Goal: Task Accomplishment & Management: Use online tool/utility

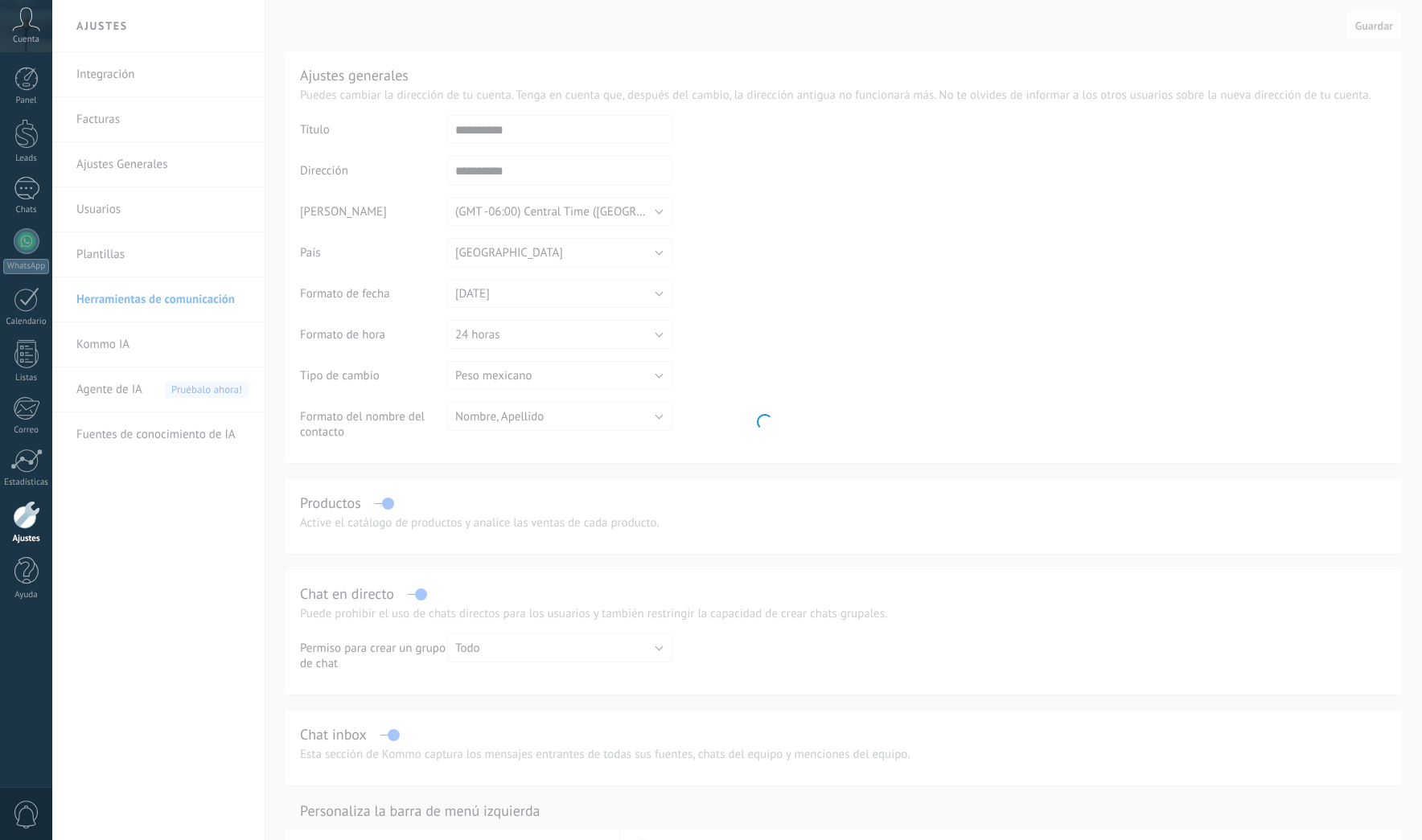
click at [180, 299] on body ".abecls-1,.abecls-2{fill-rule:evenodd}.abecls-2{fill:#fff} .abhcls-1{fill:none}…" at bounding box center [711, 420] width 1422 height 840
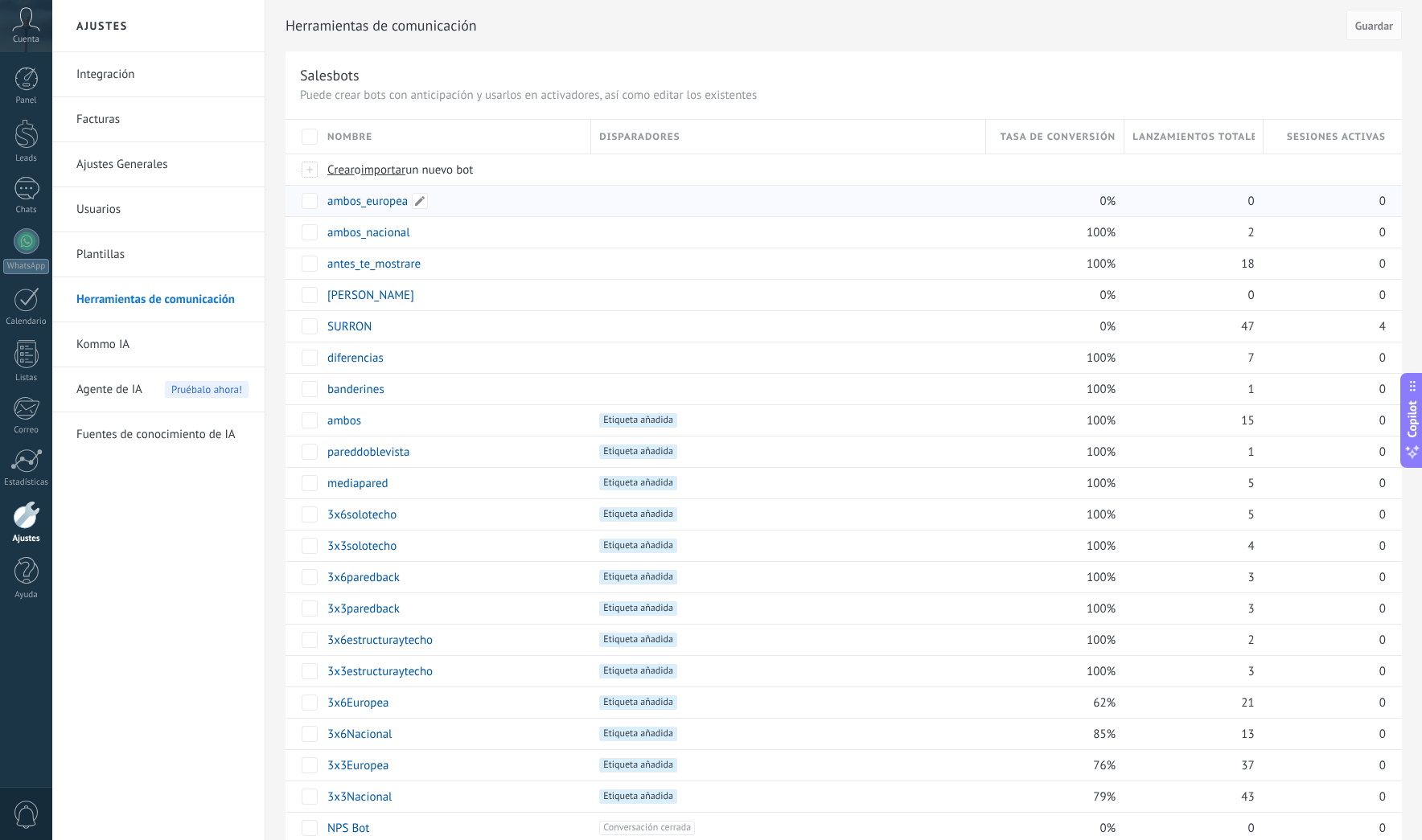
click at [368, 196] on link "ambos_europea" at bounding box center [367, 201] width 81 height 15
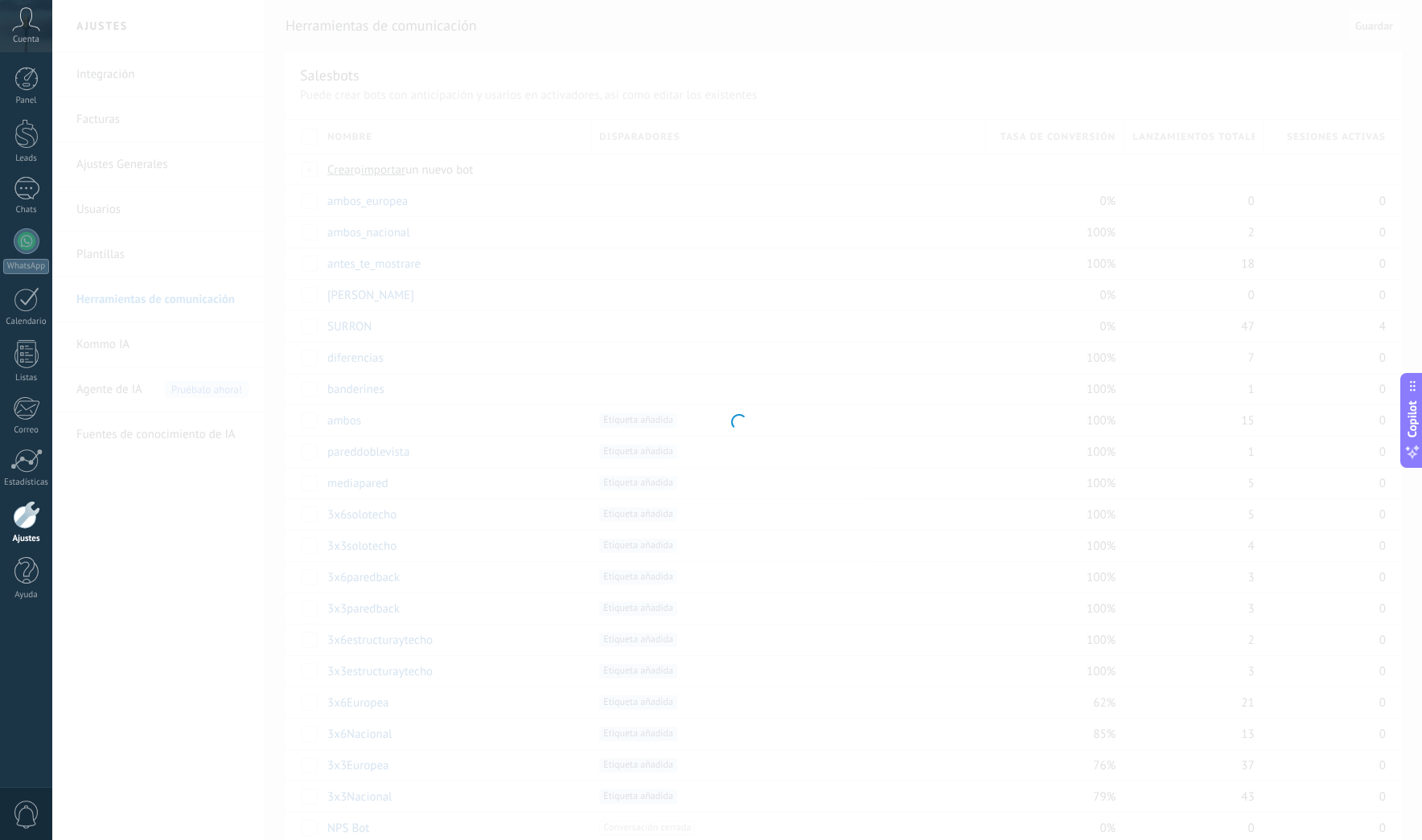
type input "**********"
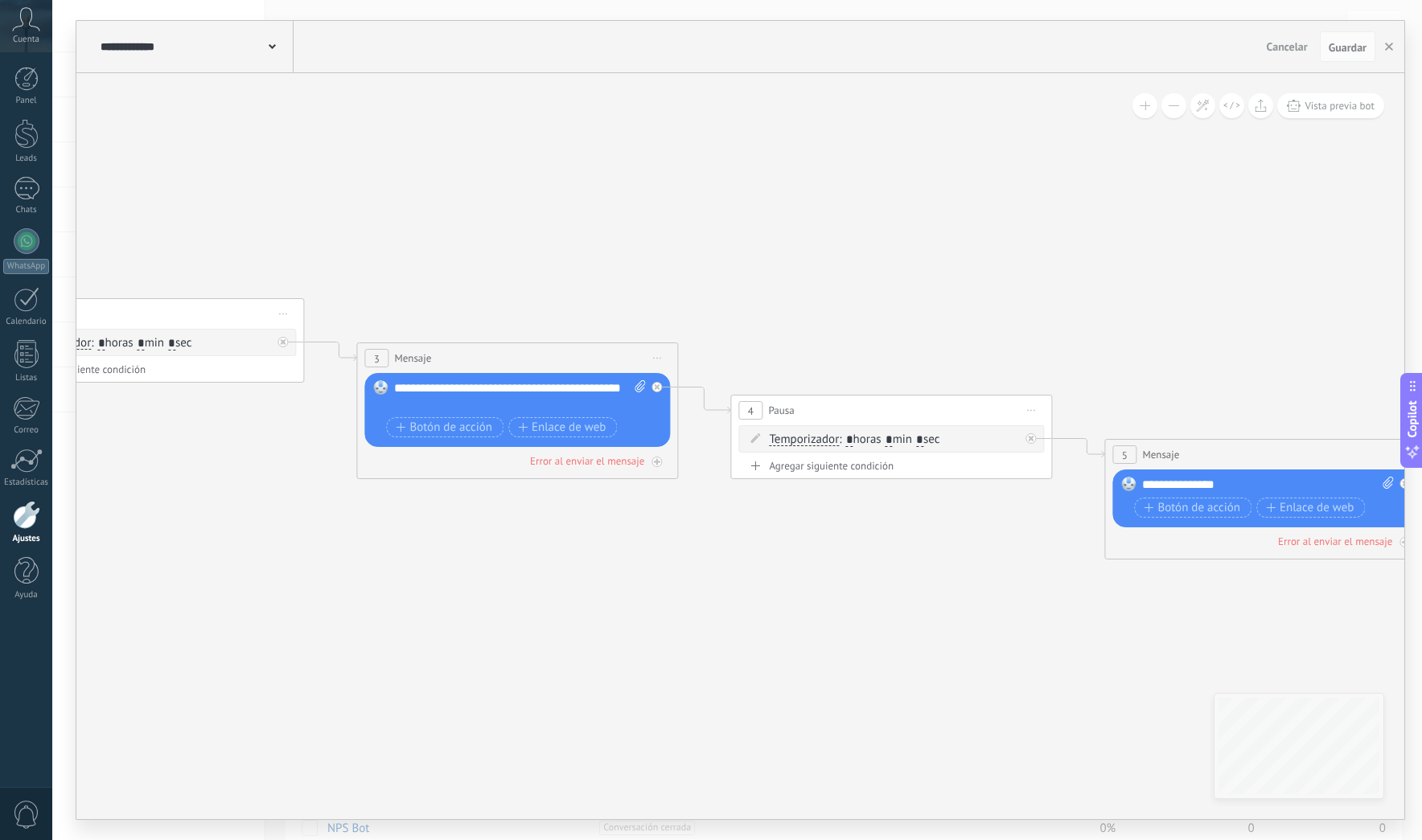
click at [662, 357] on span "Iniciar vista previa aquí Cambiar nombre Duplicar [GEOGRAPHIC_DATA]" at bounding box center [657, 359] width 26 height 23
drag, startPoint x: 698, startPoint y: 466, endPoint x: 766, endPoint y: 427, distance: 78.4
click at [698, 466] on div "Borrar" at bounding box center [731, 463] width 159 height 27
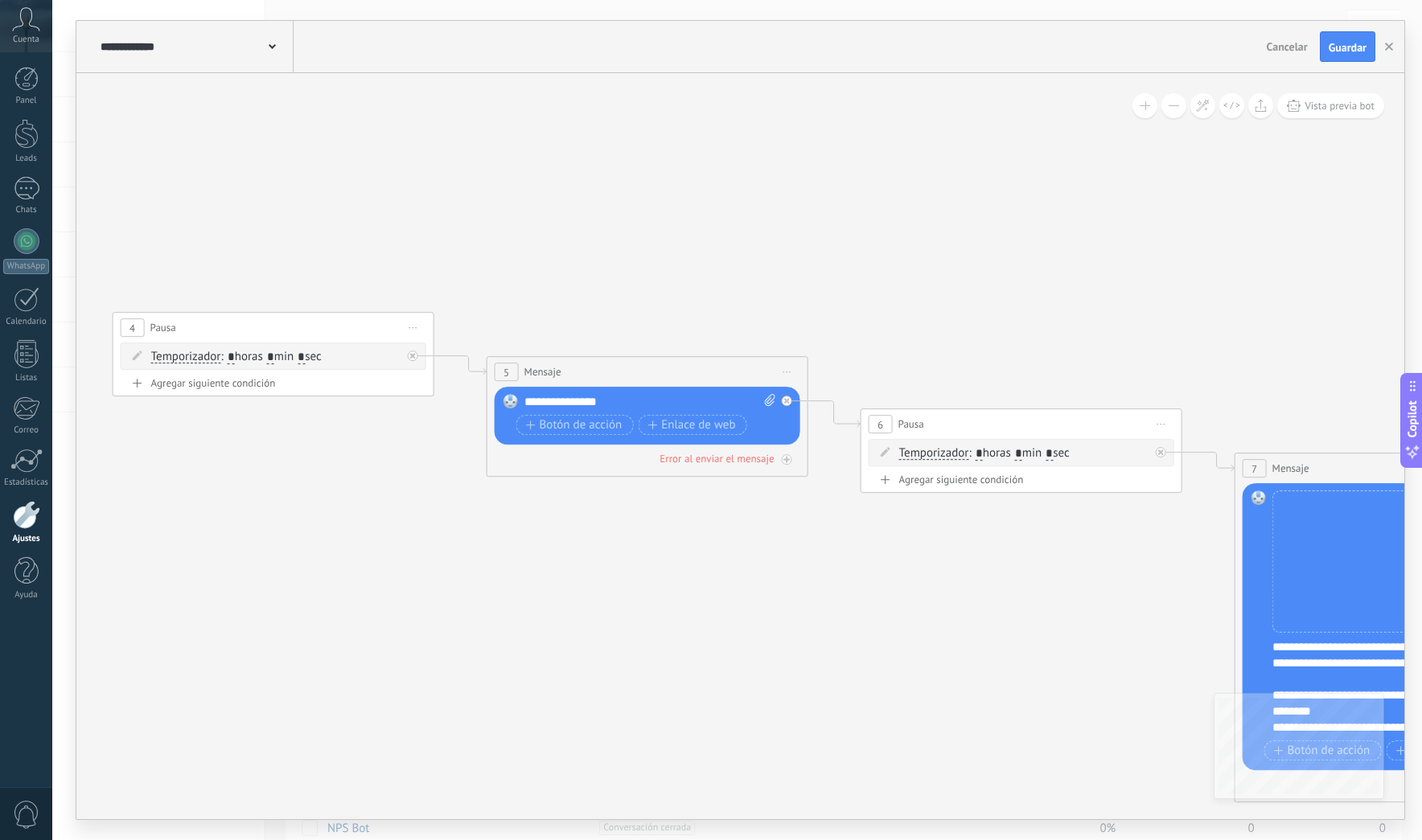
click at [408, 327] on span "Iniciar vista previa aquí Cambiar nombre Duplicar [GEOGRAPHIC_DATA]" at bounding box center [413, 328] width 26 height 23
click at [470, 438] on div "Borrar" at bounding box center [486, 432] width 159 height 27
click at [788, 366] on span "Iniciar vista previa aquí Cambiar nombre Duplicar [GEOGRAPHIC_DATA]" at bounding box center [787, 372] width 26 height 23
click at [823, 475] on div "Borrar" at bounding box center [861, 476] width 159 height 27
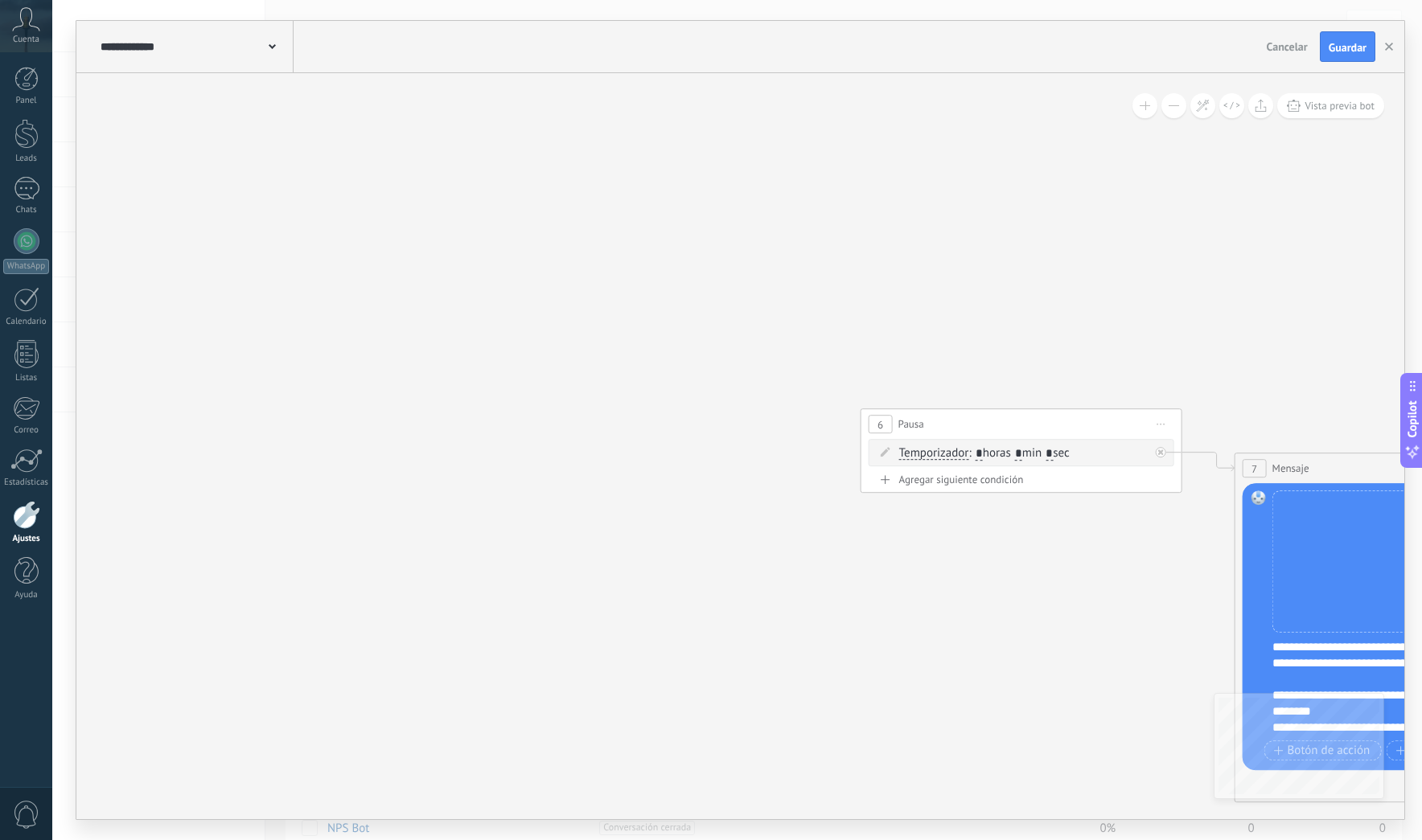
click at [1161, 422] on span "Iniciar vista previa aquí Cambiar nombre Duplicar [GEOGRAPHIC_DATA]" at bounding box center [1161, 424] width 26 height 23
click at [1189, 526] on div "Borrar" at bounding box center [1234, 529] width 159 height 27
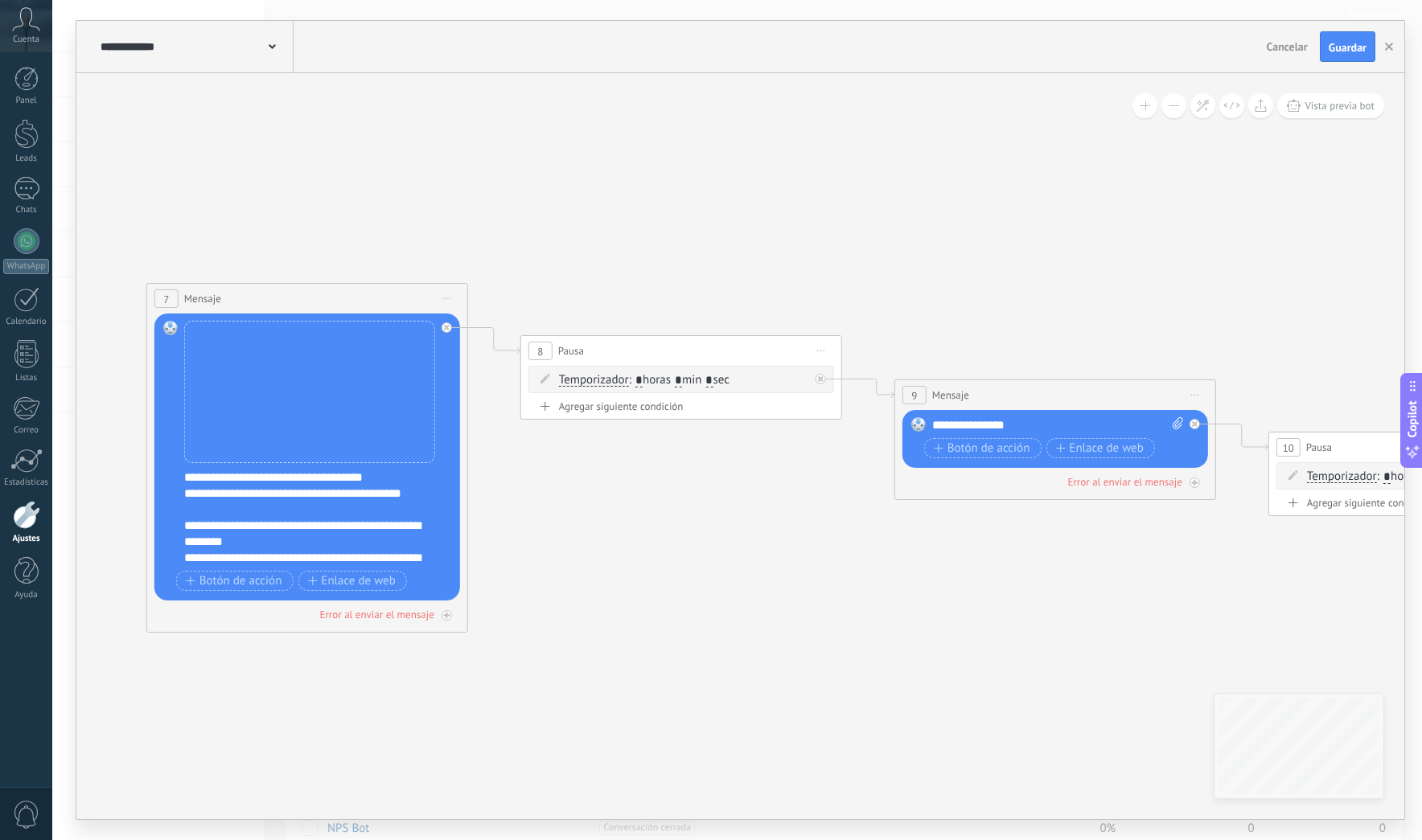
click at [820, 348] on span "Iniciar vista previa aquí Cambiar nombre Duplicar [GEOGRAPHIC_DATA]" at bounding box center [821, 351] width 26 height 23
click at [862, 460] on div "Borrar" at bounding box center [894, 456] width 159 height 27
click at [1195, 392] on span "Iniciar vista previa aquí Cambiar nombre Duplicar [GEOGRAPHIC_DATA]" at bounding box center [1195, 395] width 26 height 23
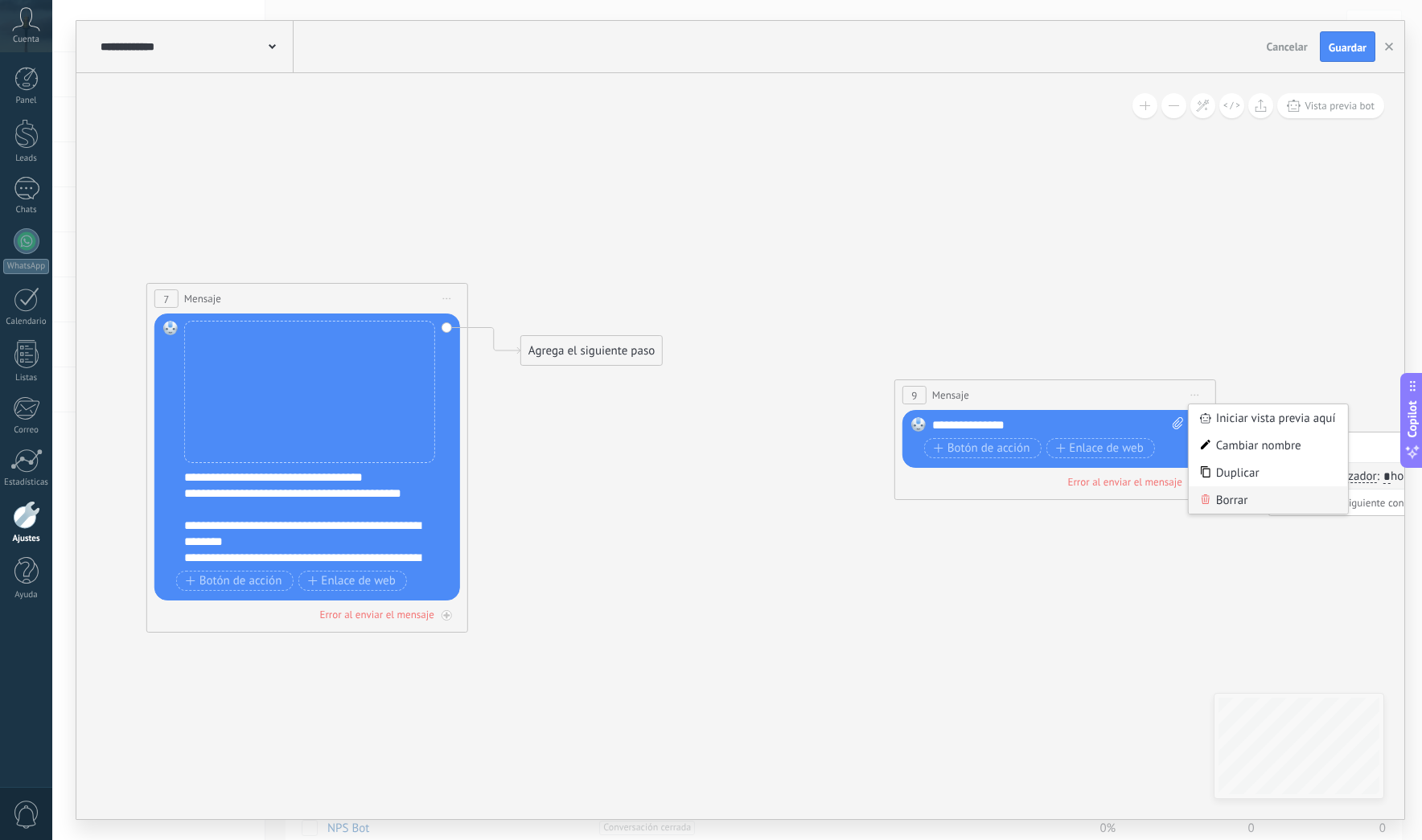
click at [1228, 502] on div "Borrar" at bounding box center [1268, 500] width 159 height 27
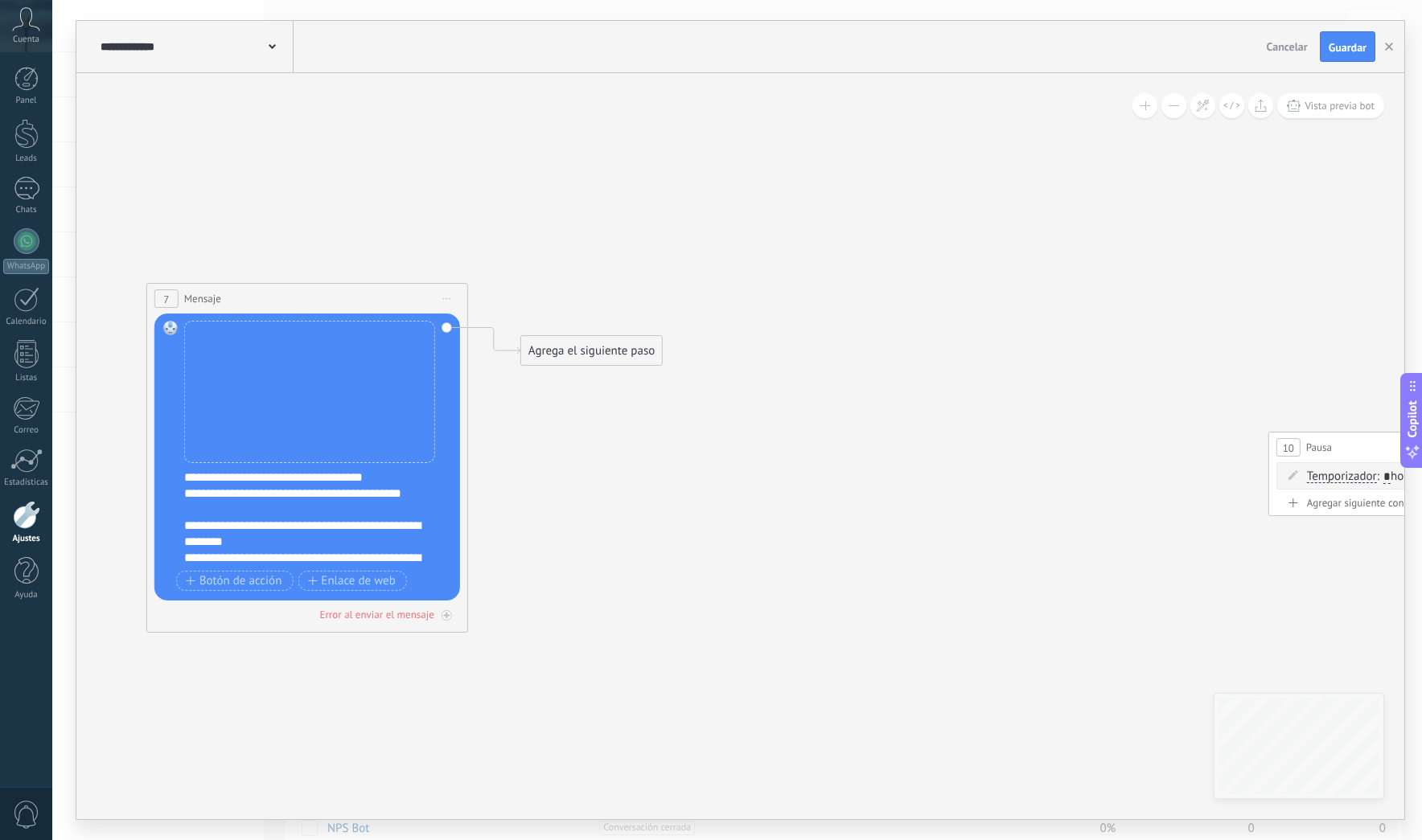
click at [445, 295] on span "Iniciar vista previa aquí Cambiar nombre Duplicar [GEOGRAPHIC_DATA]" at bounding box center [447, 299] width 26 height 23
click at [485, 395] on div "Borrar" at bounding box center [520, 403] width 159 height 27
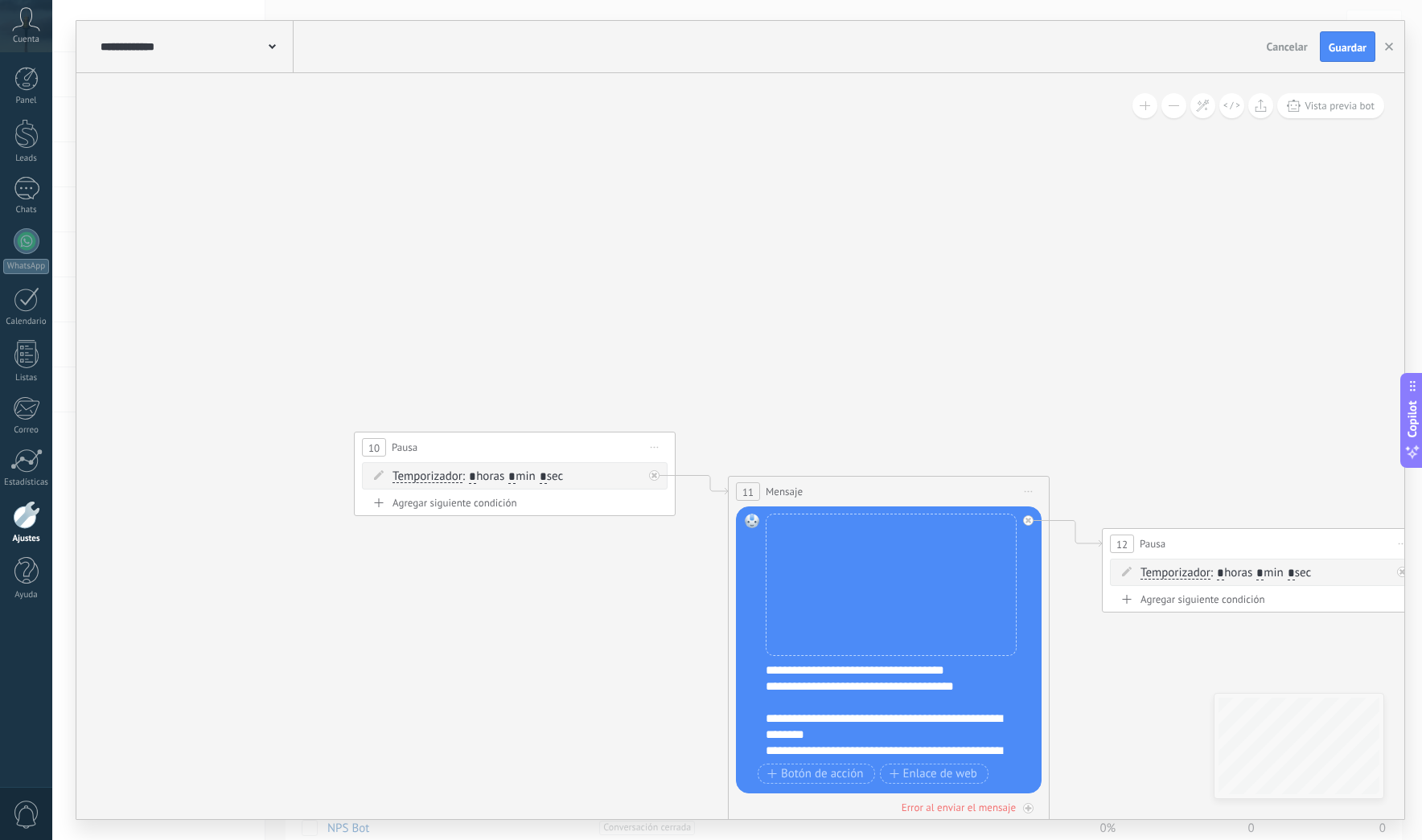
click at [657, 447] on icon at bounding box center [655, 448] width 8 height 2
drag, startPoint x: 694, startPoint y: 544, endPoint x: 704, endPoint y: 539, distance: 11.2
click at [694, 544] on div "Borrar" at bounding box center [728, 552] width 159 height 27
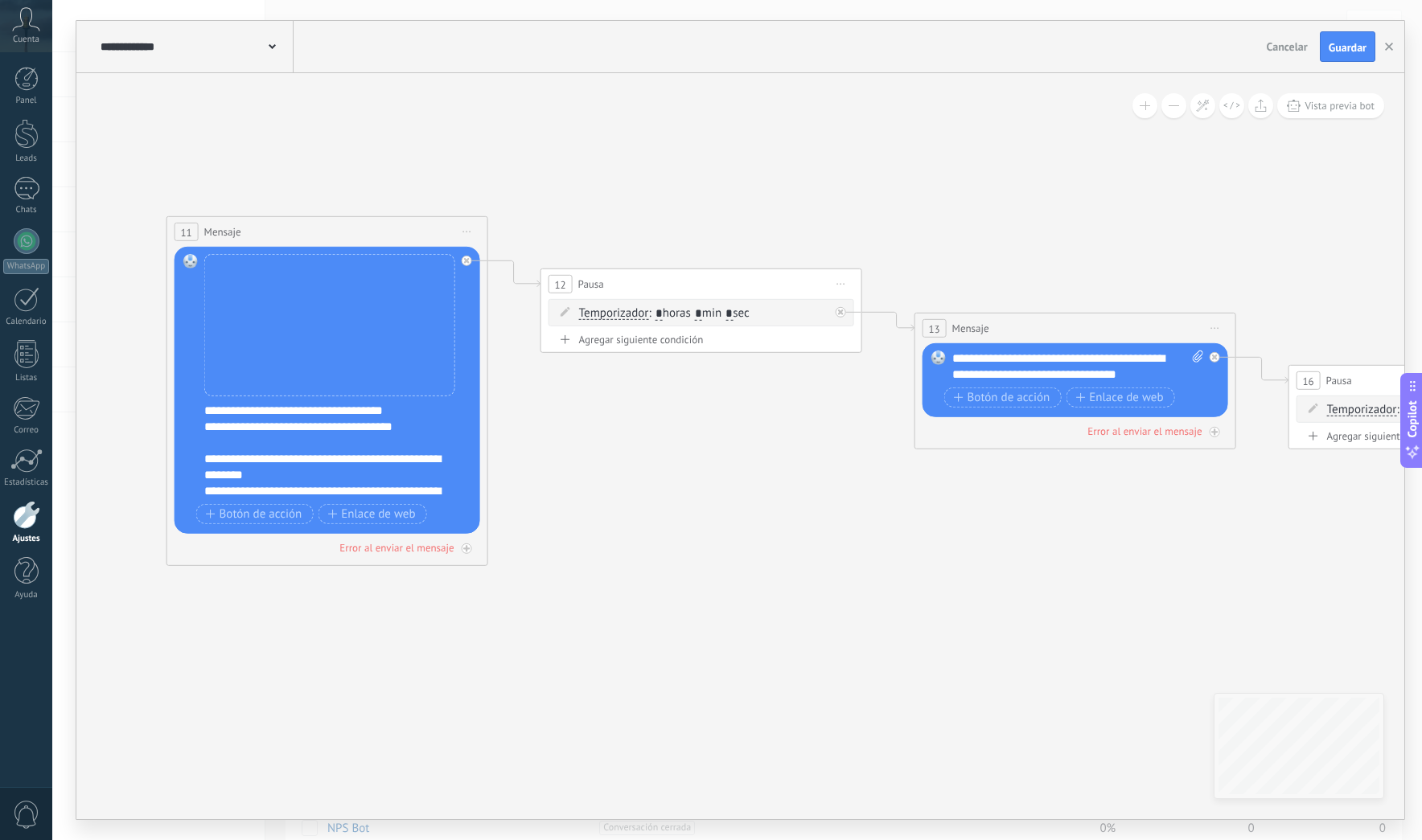
click at [467, 232] on icon at bounding box center [467, 232] width 8 height 2
click at [520, 332] on div "Borrar" at bounding box center [540, 336] width 159 height 27
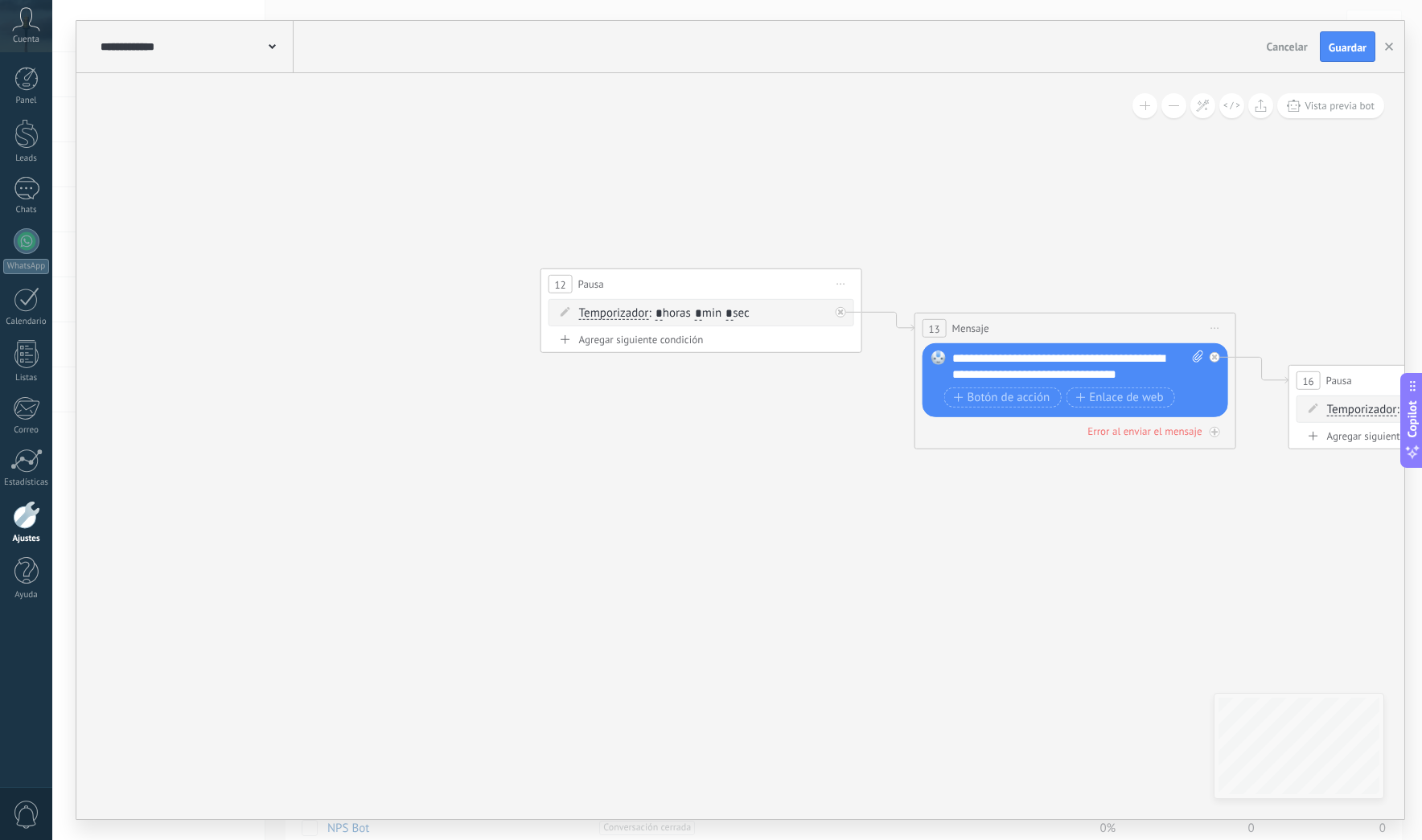
click at [848, 282] on span "Iniciar vista previa aquí Cambiar nombre Duplicar [GEOGRAPHIC_DATA]" at bounding box center [841, 284] width 26 height 23
click at [862, 383] on div "Borrar" at bounding box center [915, 388] width 159 height 27
click at [1213, 327] on icon at bounding box center [1215, 328] width 8 height 2
click at [998, 279] on icon at bounding box center [791, 364] width 9878 height 2171
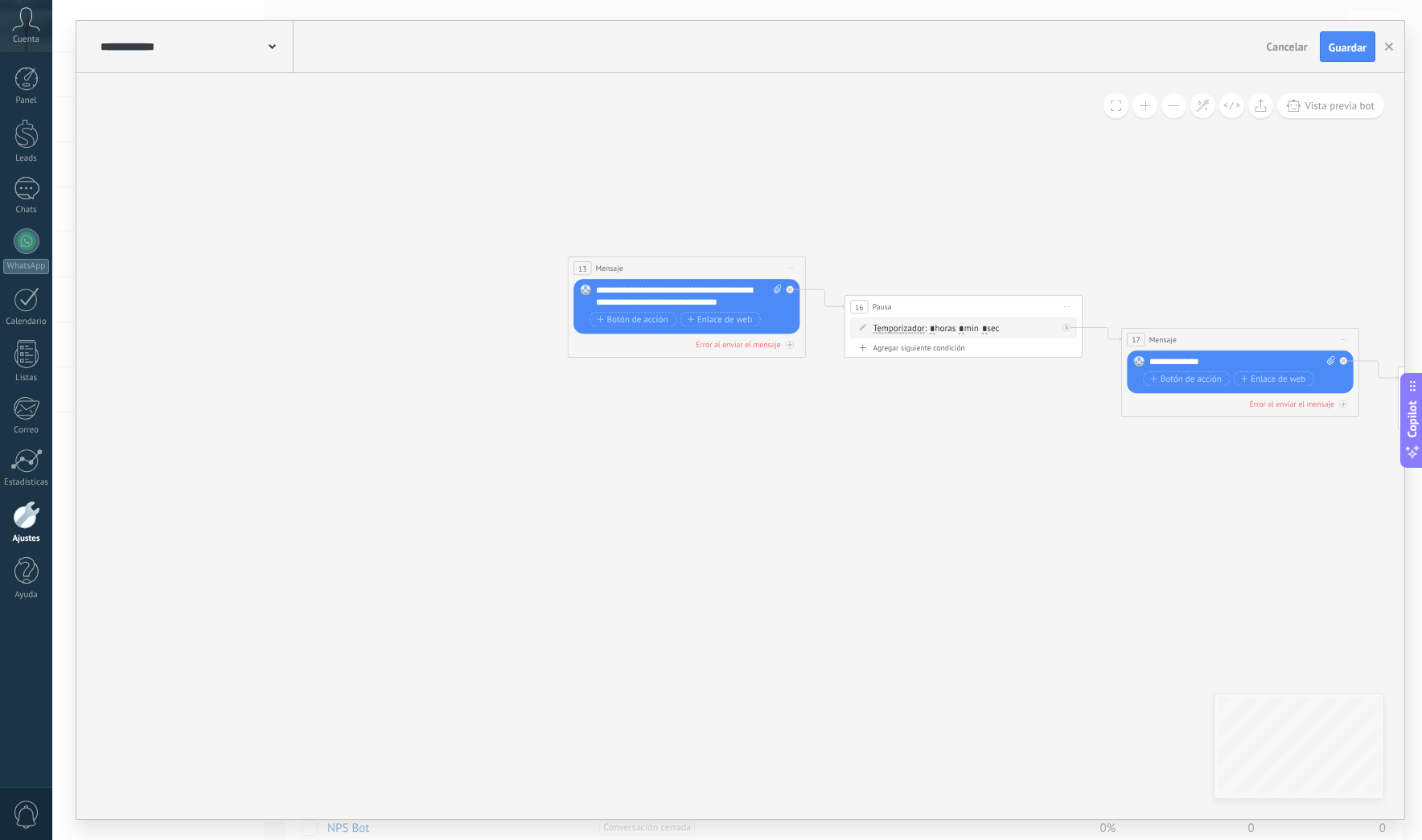
click at [790, 268] on icon at bounding box center [789, 268] width 6 height 1
click at [808, 342] on div "Borrar" at bounding box center [843, 346] width 117 height 20
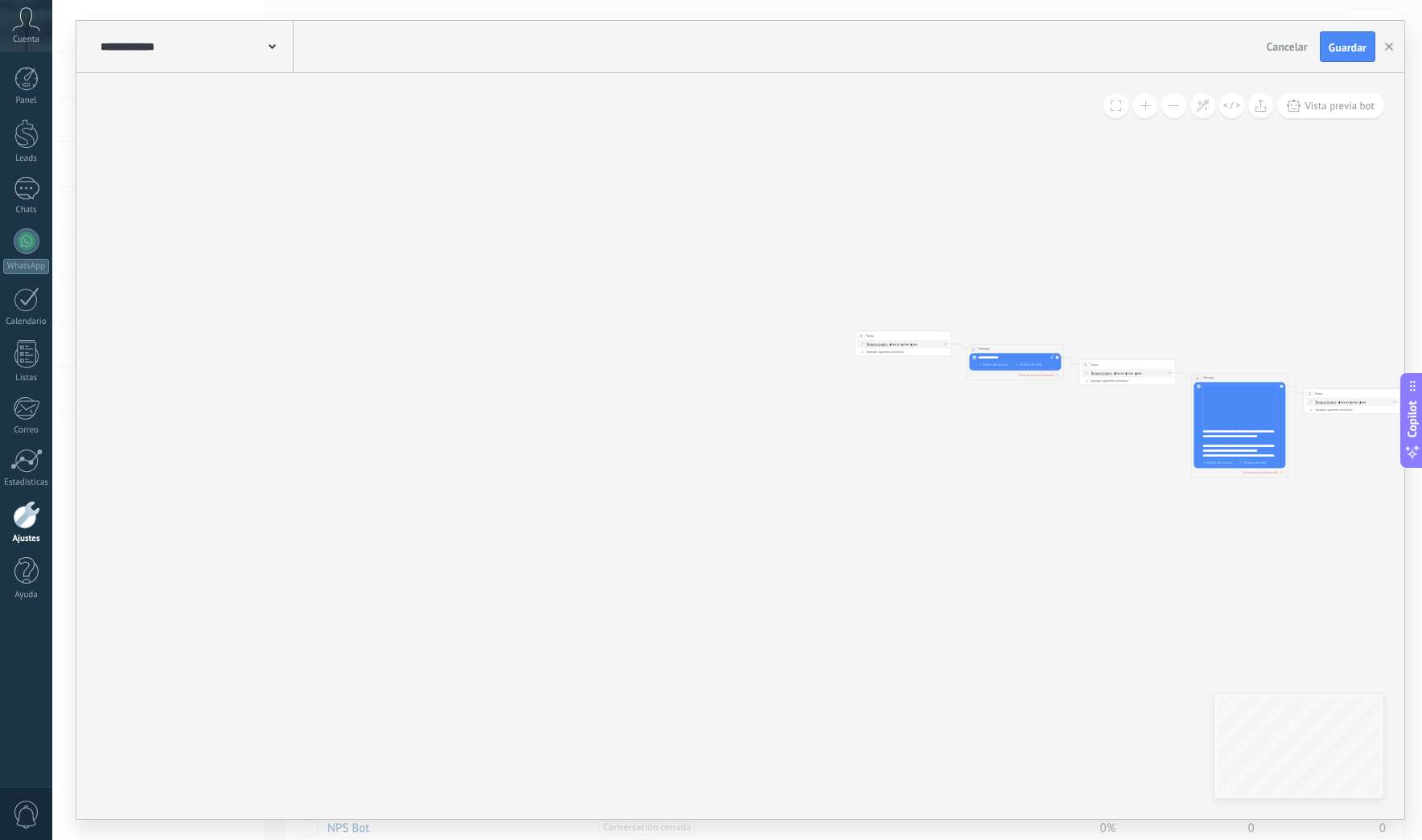
drag, startPoint x: 580, startPoint y: 309, endPoint x: 701, endPoint y: 426, distance: 168.3
click at [693, 427] on icon at bounding box center [706, 331] width 2964 height 652
drag, startPoint x: 929, startPoint y: 334, endPoint x: 226, endPoint y: 175, distance: 720.8
click at [202, 172] on div "16 Pausa ***** Iniciar vista previa aquí Cambiar nombre Duplicar [GEOGRAPHIC_DA…" at bounding box center [215, 175] width 95 height 9
drag, startPoint x: 1024, startPoint y: 350, endPoint x: 335, endPoint y: 175, distance: 710.9
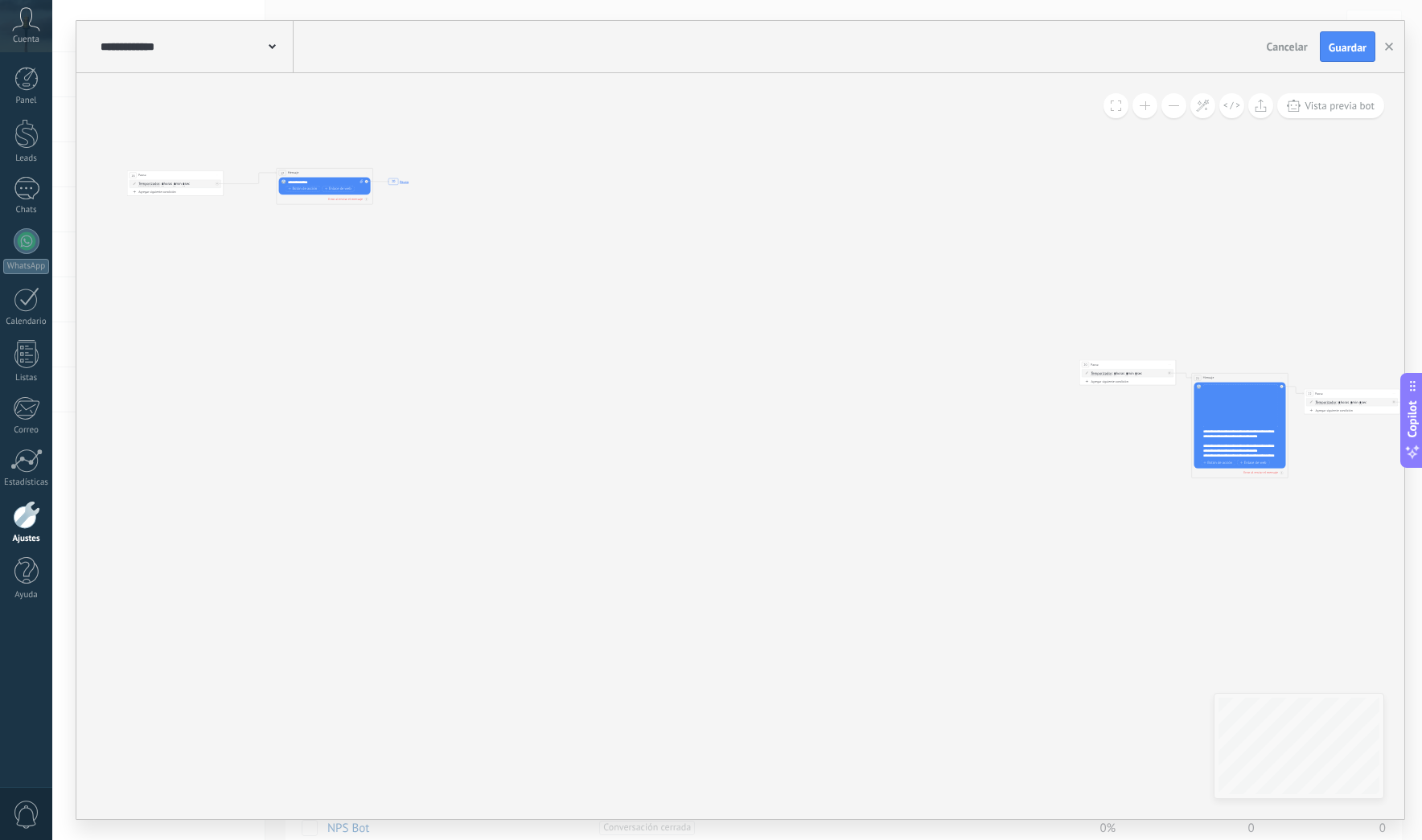
click at [335, 175] on div "17 Mensaje ******* (a): Todos los contactos - canales seleccionados Todos los c…" at bounding box center [324, 173] width 95 height 9
drag, startPoint x: 1147, startPoint y: 365, endPoint x: 477, endPoint y: 176, distance: 696.1
click at [474, 176] on div "20 Pausa ***** Iniciar vista previa aquí Cambiar nombre Duplicar [GEOGRAPHIC_DA…" at bounding box center [452, 175] width 95 height 9
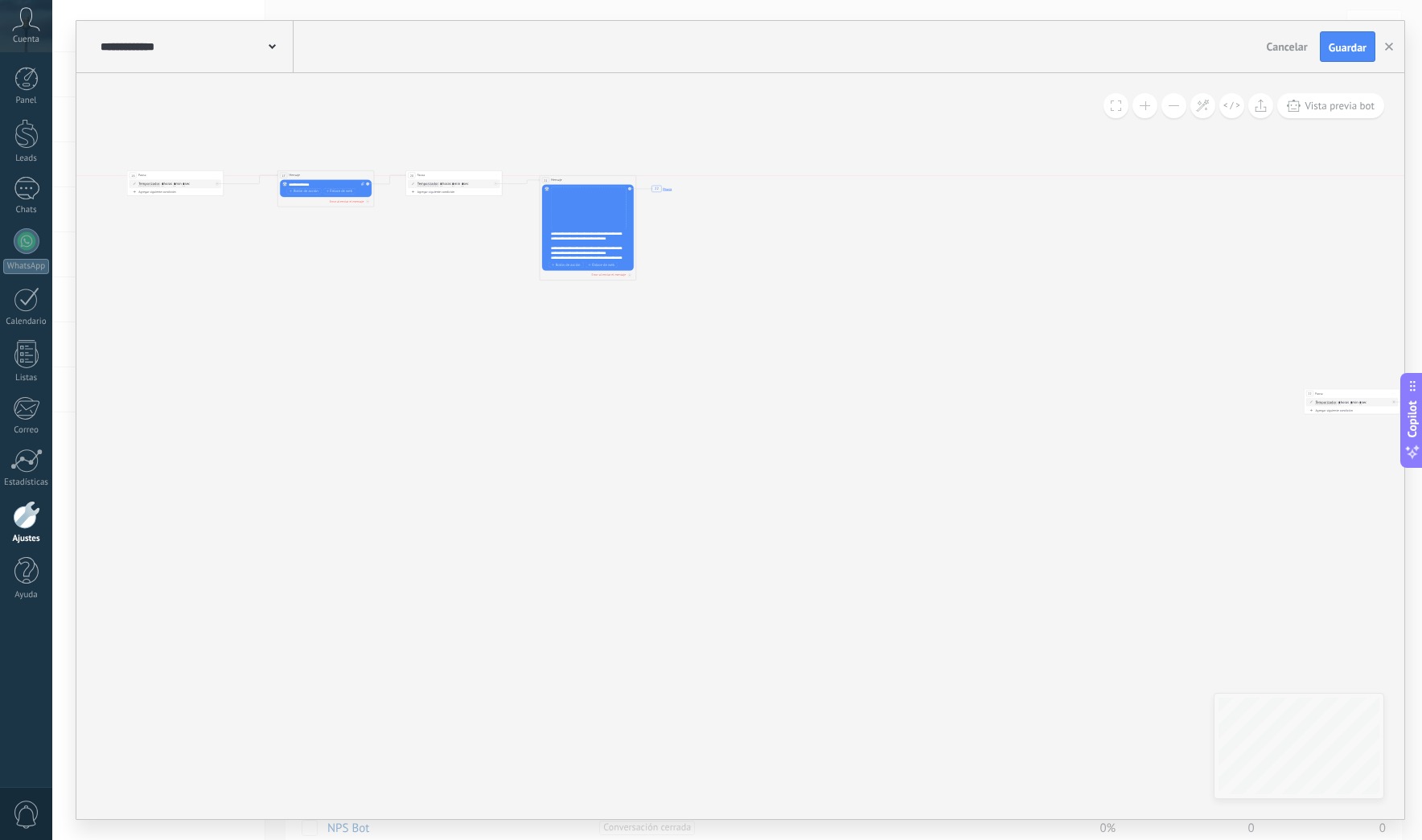
drag, startPoint x: 1235, startPoint y: 372, endPoint x: 607, endPoint y: 178, distance: 657.3
click at [607, 178] on div "21 Mensaje ******* (a): Todos los contactos - canales seleccionados Todos los c…" at bounding box center [587, 180] width 95 height 9
drag, startPoint x: 1361, startPoint y: 394, endPoint x: 719, endPoint y: 183, distance: 675.8
click at [719, 183] on div "22 Pausa ***** Iniciar vista previa aquí Cambiar nombre Duplicar [GEOGRAPHIC_DA…" at bounding box center [713, 183] width 95 height 9
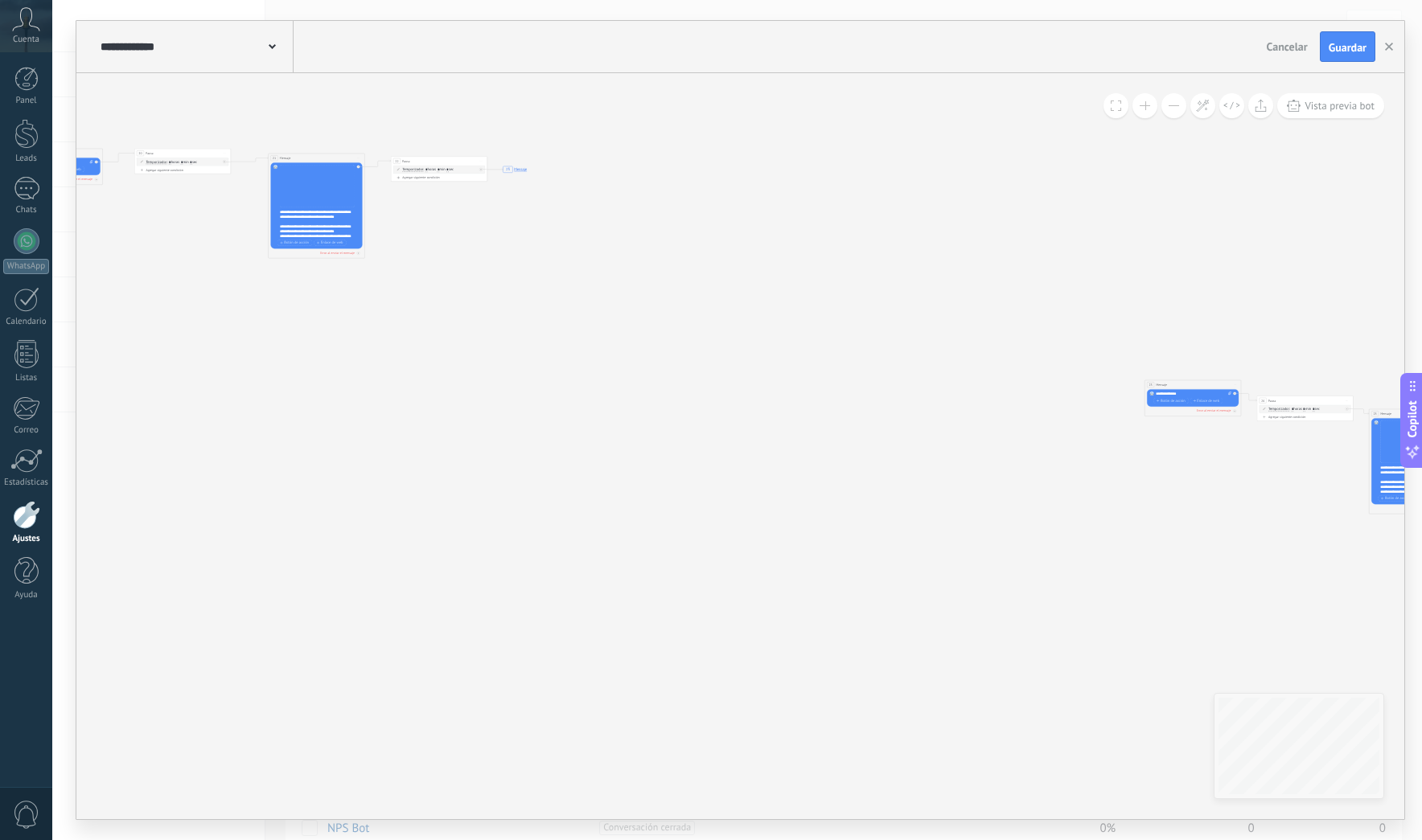
drag, startPoint x: 1193, startPoint y: 231, endPoint x: 916, endPoint y: 208, distance: 278.0
click at [916, 208] on icon "17 Mensaje 21 Mensaje 23 Mensaje" at bounding box center [435, 309] width 2964 height 652
drag, startPoint x: 1185, startPoint y: 382, endPoint x: 580, endPoint y: 169, distance: 641.4
click at [579, 169] on div "23 Mensaje ******* (a): Todos los contactos - canales seleccionados Todos los c…" at bounding box center [579, 171] width 95 height 9
drag, startPoint x: 1310, startPoint y: 402, endPoint x: 812, endPoint y: 205, distance: 535.5
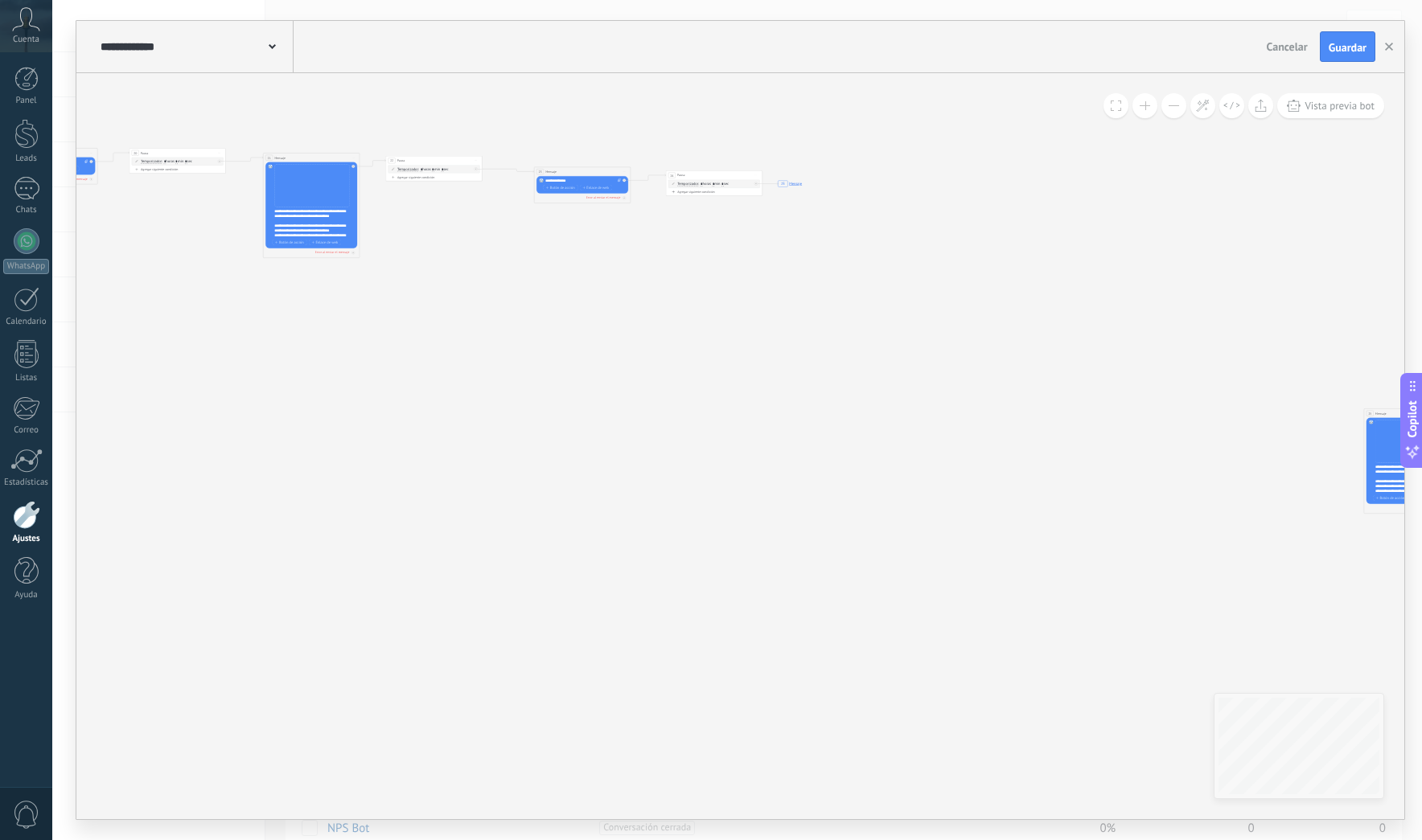
click at [725, 178] on div "24 Pausa ***** Iniciar vista previa aquí Cambiar nombre Duplicar [GEOGRAPHIC_DA…" at bounding box center [713, 175] width 95 height 9
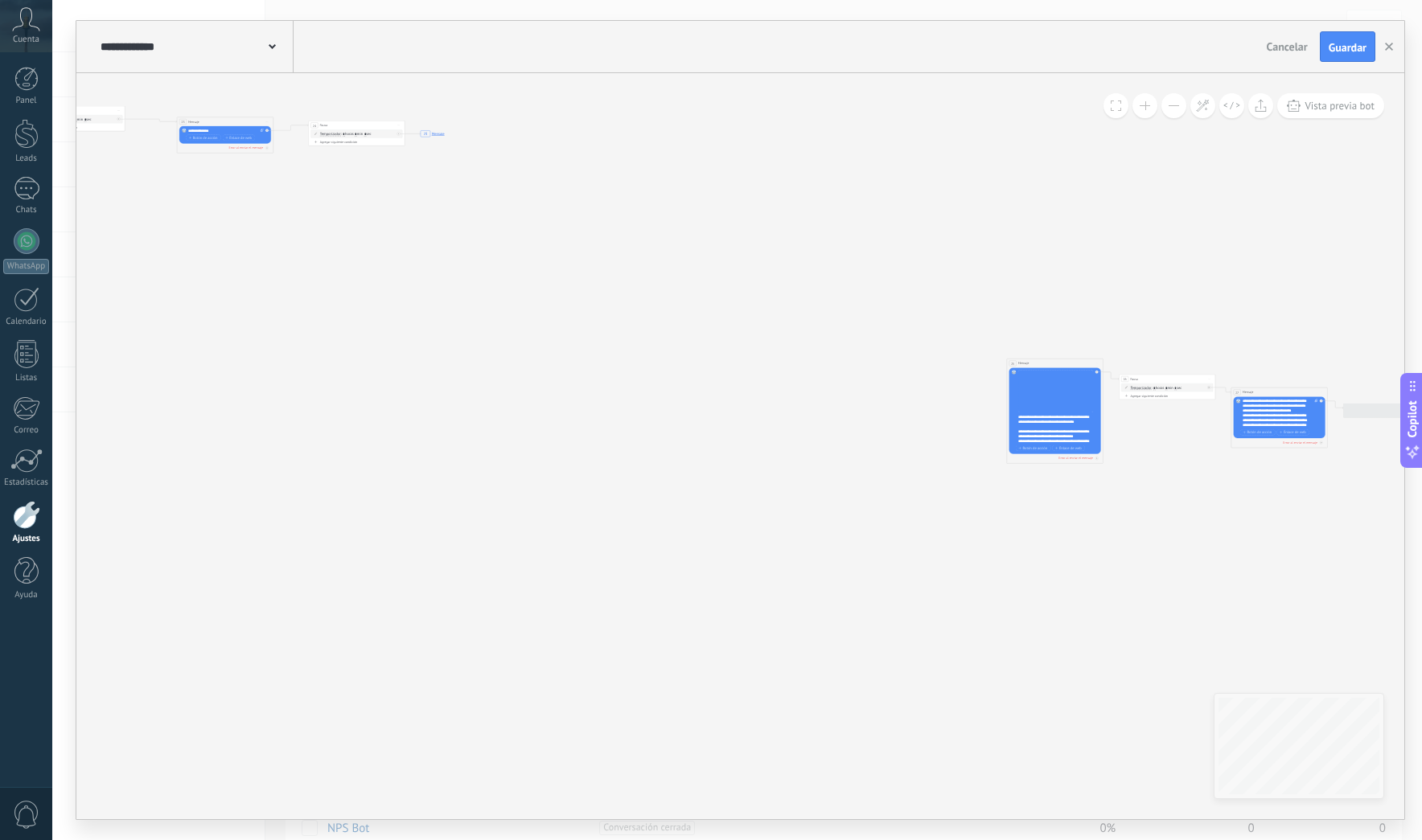
drag, startPoint x: 1199, startPoint y: 321, endPoint x: 755, endPoint y: 261, distance: 448.0
click at [755, 261] on icon "17 Mensaje 21 Mensaje 23 Mensaje 25 Mensaje" at bounding box center [72, 259] width 2964 height 652
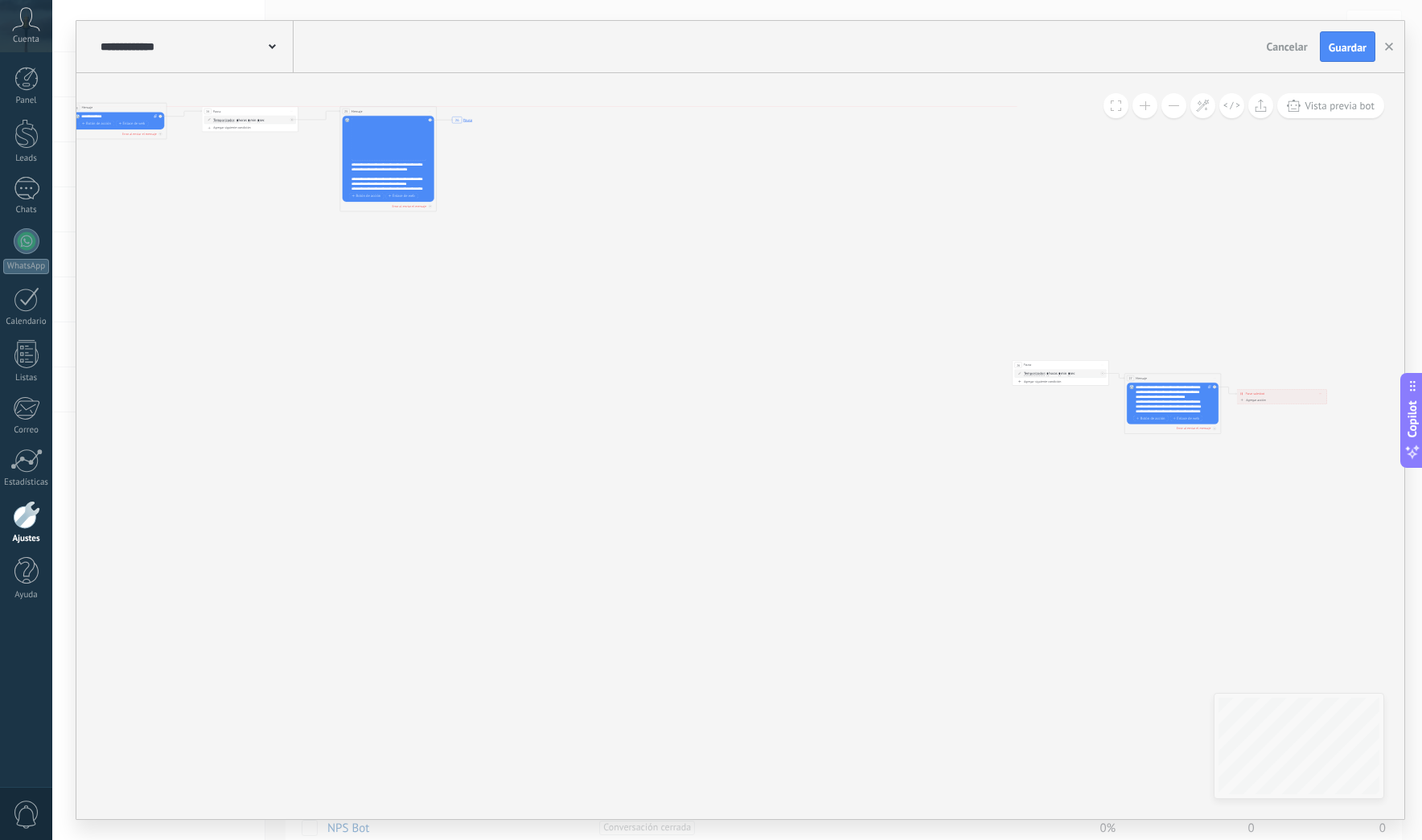
drag, startPoint x: 955, startPoint y: 348, endPoint x: 396, endPoint y: 109, distance: 607.9
click at [396, 109] on div "25 Mensaje ******* (a): Todos los contactos - canales seleccionados Todos los c…" at bounding box center [388, 111] width 95 height 9
drag, startPoint x: 1084, startPoint y: 364, endPoint x: 564, endPoint y: 144, distance: 564.6
click at [549, 142] on div "26 Pausa ***** Iniciar vista previa aquí Cambiar nombre Duplicar [GEOGRAPHIC_DA…" at bounding box center [550, 138] width 95 height 9
drag, startPoint x: 1190, startPoint y: 375, endPoint x: 697, endPoint y: 154, distance: 540.3
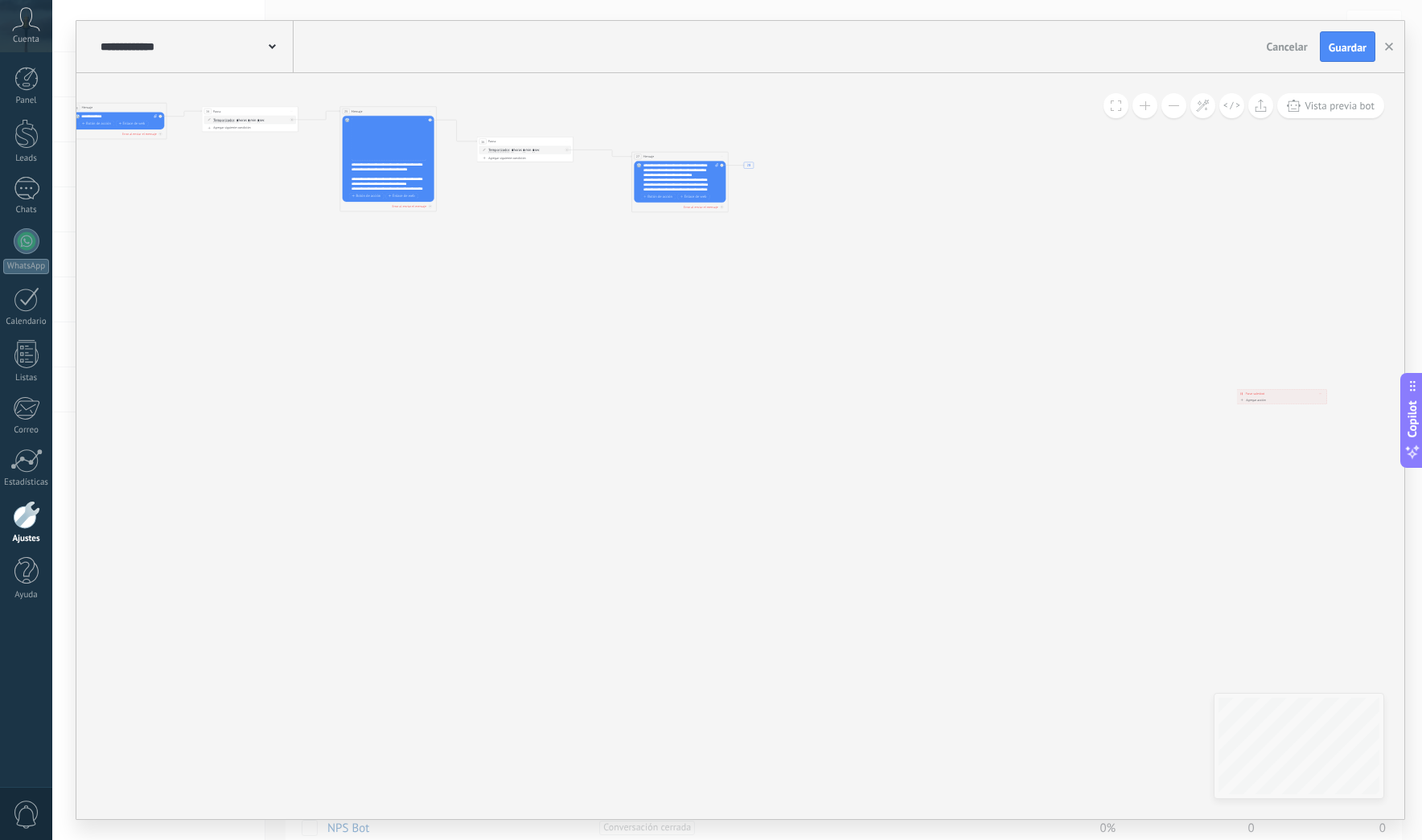
click at [697, 154] on div "27 Mensaje ******* (a): Todos los contactos - canales seleccionados Todos los c…" at bounding box center [679, 156] width 95 height 9
drag, startPoint x: 1288, startPoint y: 388, endPoint x: 870, endPoint y: 193, distance: 461.2
click at [870, 193] on div "**********" at bounding box center [882, 195] width 90 height 9
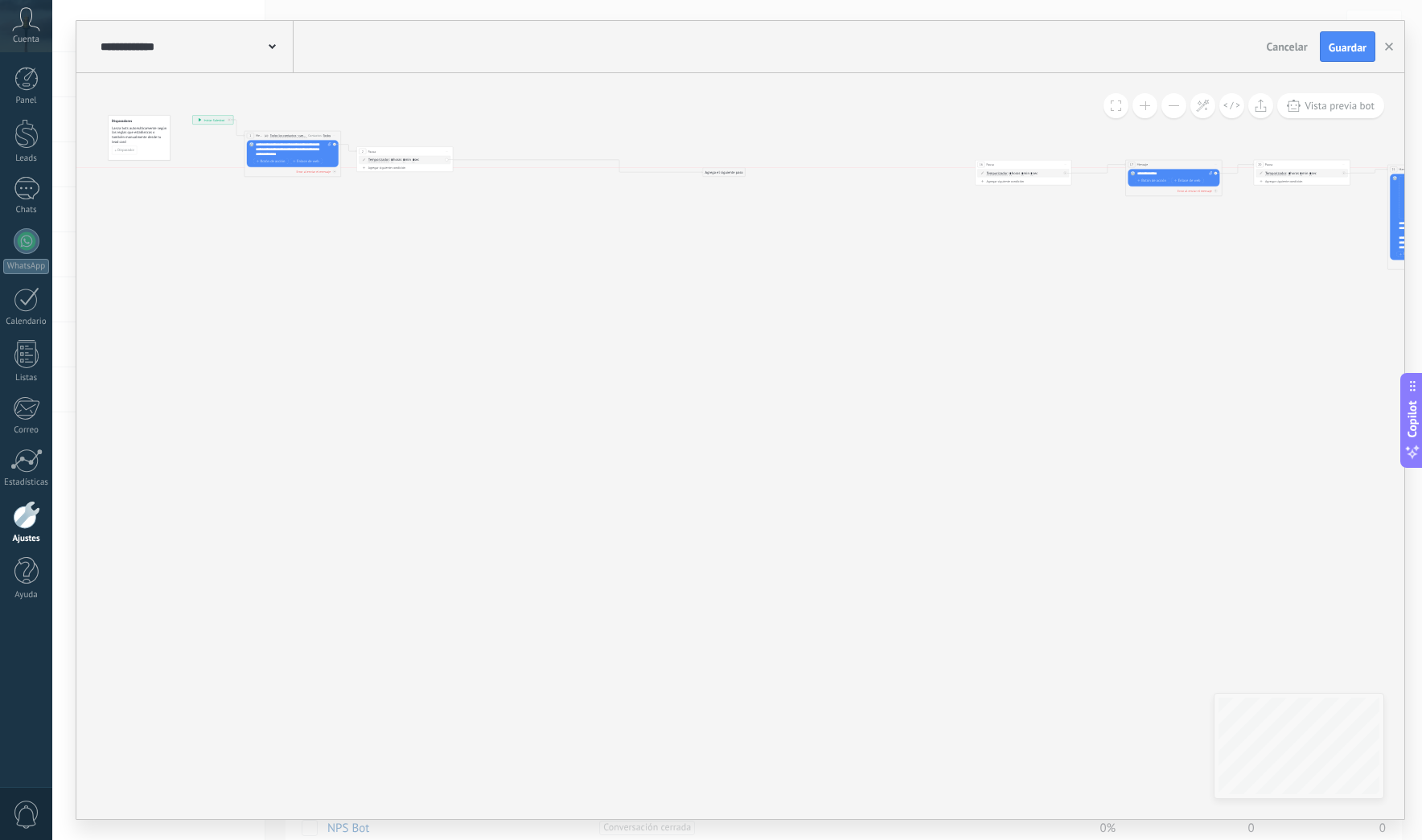
drag, startPoint x: 491, startPoint y: 162, endPoint x: 428, endPoint y: 159, distance: 63.1
click at [724, 168] on div "Agrega el siguiente paso" at bounding box center [724, 172] width 42 height 8
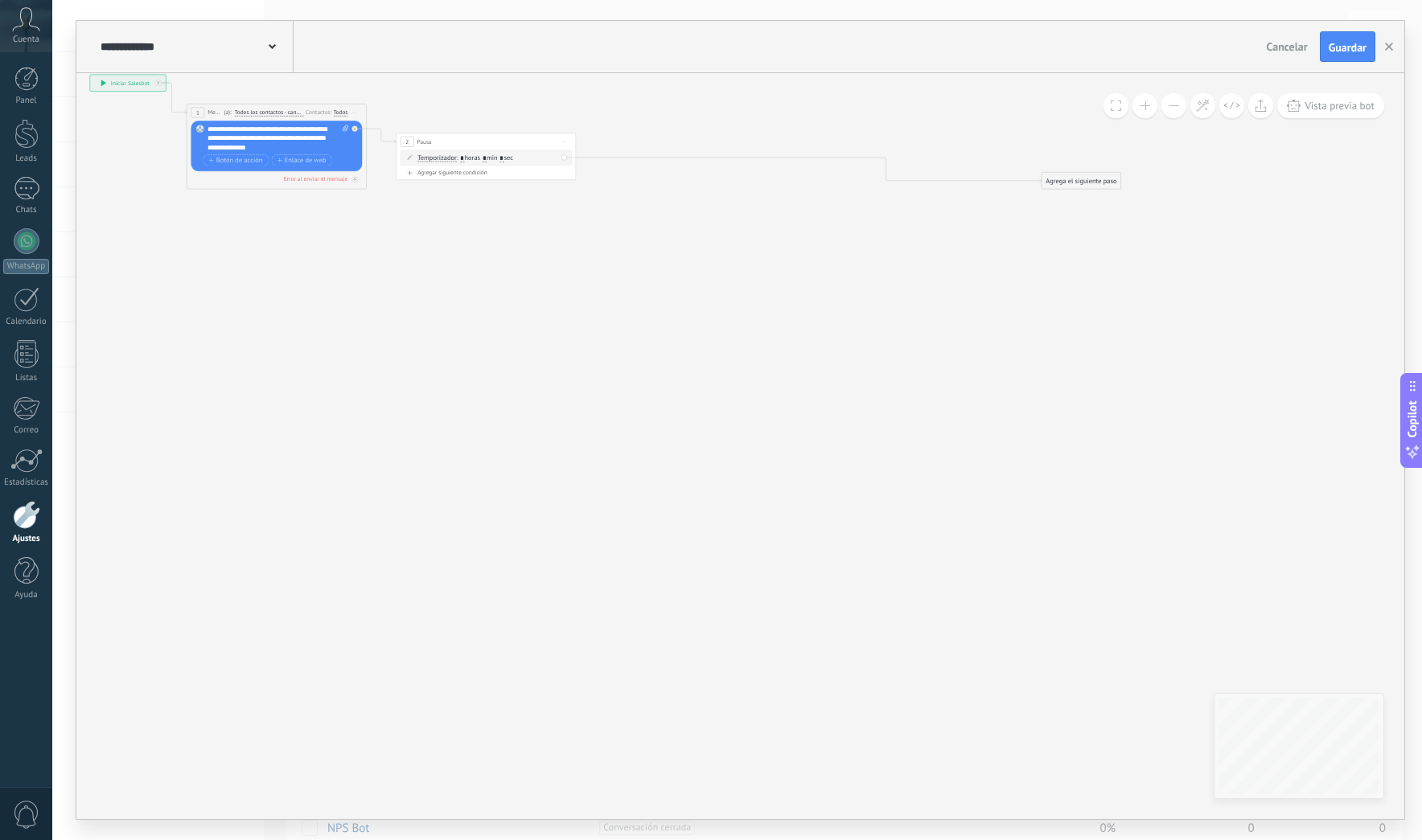
click at [566, 140] on span "Iniciar vista previa aquí Cambiar nombre Duplicar [GEOGRAPHIC_DATA]" at bounding box center [564, 142] width 14 height 13
click at [597, 199] on div "Borrar" at bounding box center [605, 201] width 90 height 15
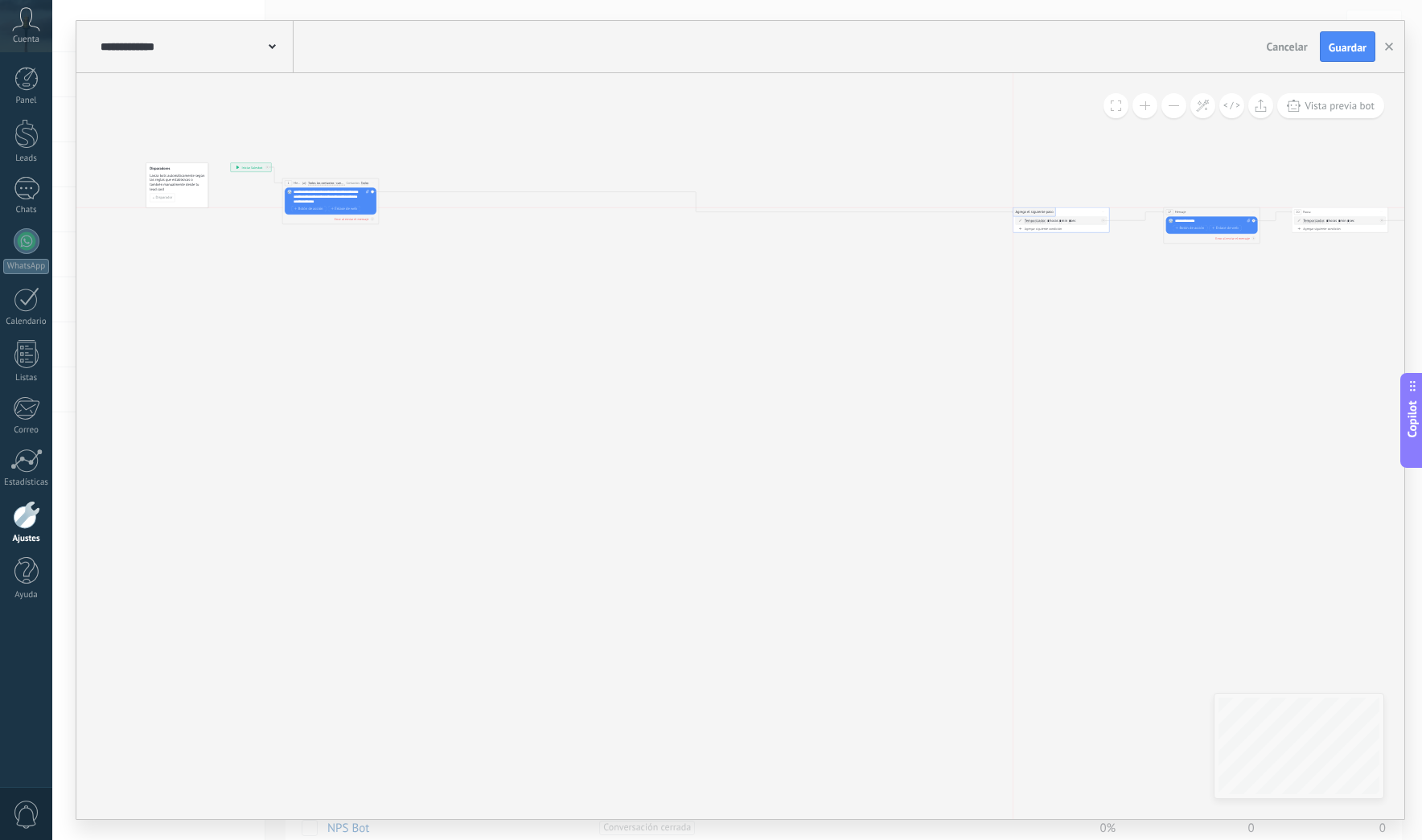
drag, startPoint x: 410, startPoint y: 199, endPoint x: 1029, endPoint y: 213, distance: 619.2
click at [1346, 48] on span "Guardar" at bounding box center [1347, 47] width 38 height 12
click at [1200, 106] on icon at bounding box center [1203, 105] width 13 height 13
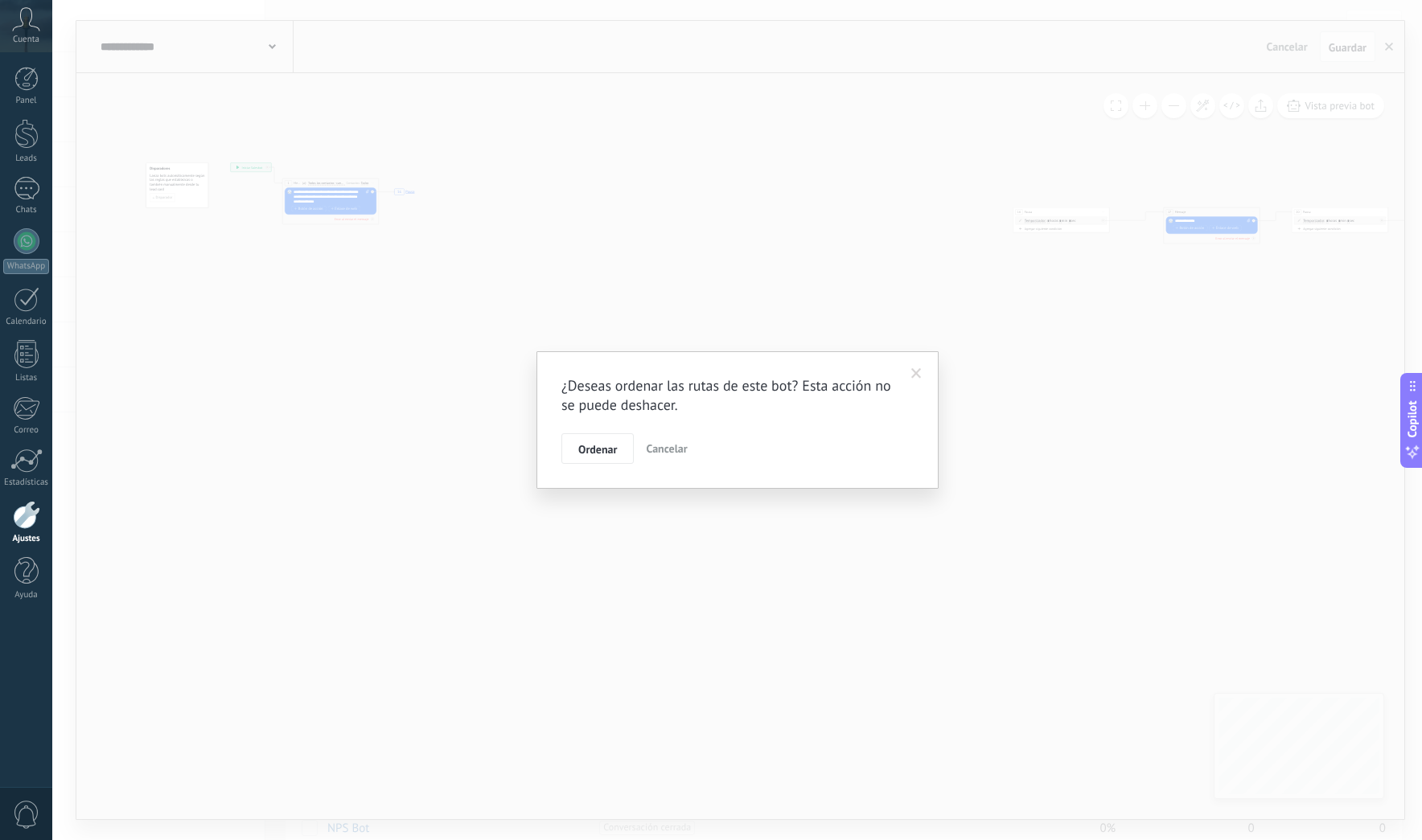
click at [598, 451] on span "Ordenar" at bounding box center [598, 450] width 39 height 12
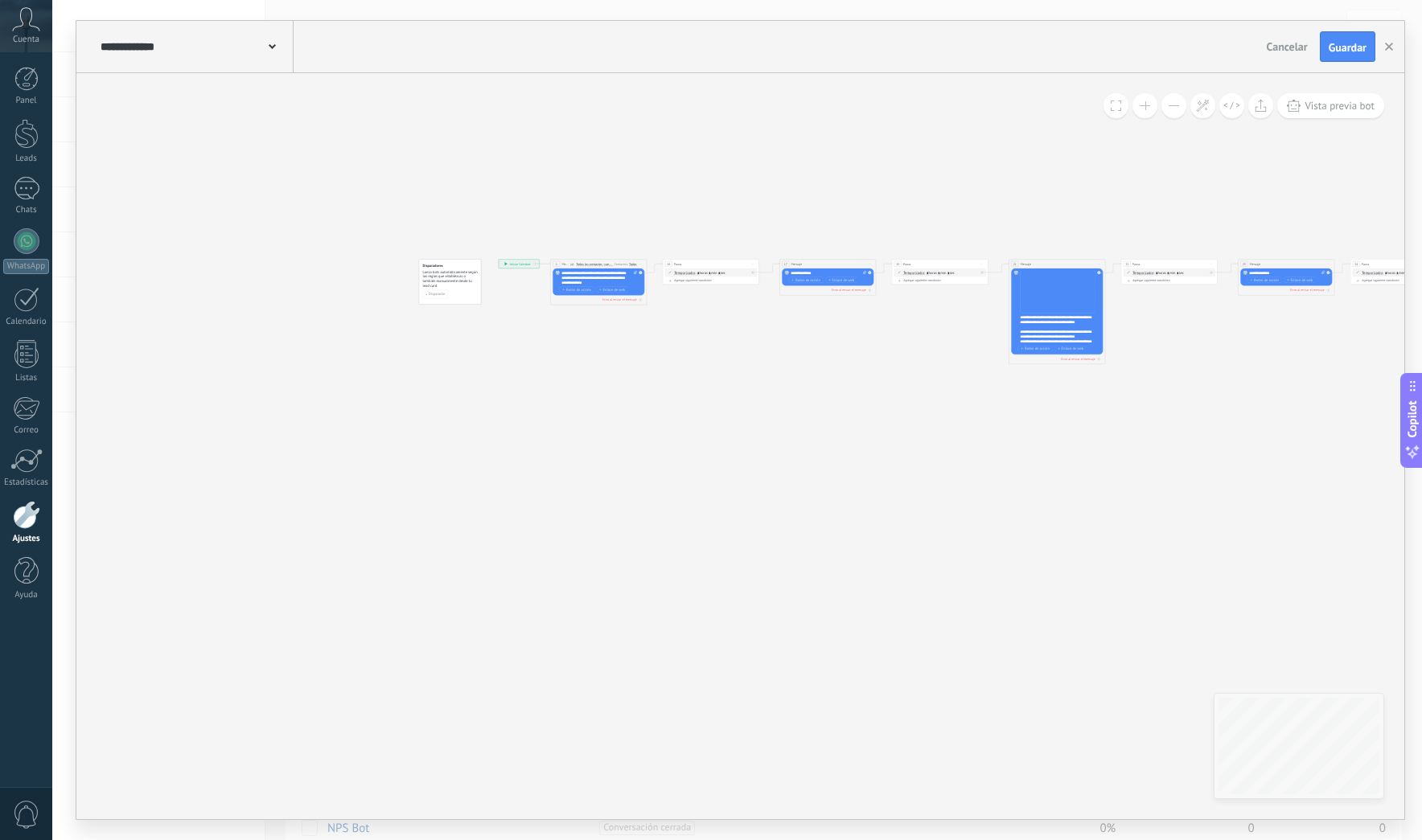
drag, startPoint x: 515, startPoint y: 350, endPoint x: 781, endPoint y: 447, distance: 283.1
click at [784, 448] on icon "17 Mensaje 21 Mensaje 23 Mensaje 25 Mensaje 27 Mensaje 20 Pausa 22 Pausa 16 Pau…" at bounding box center [1198, 313] width 1641 height 347
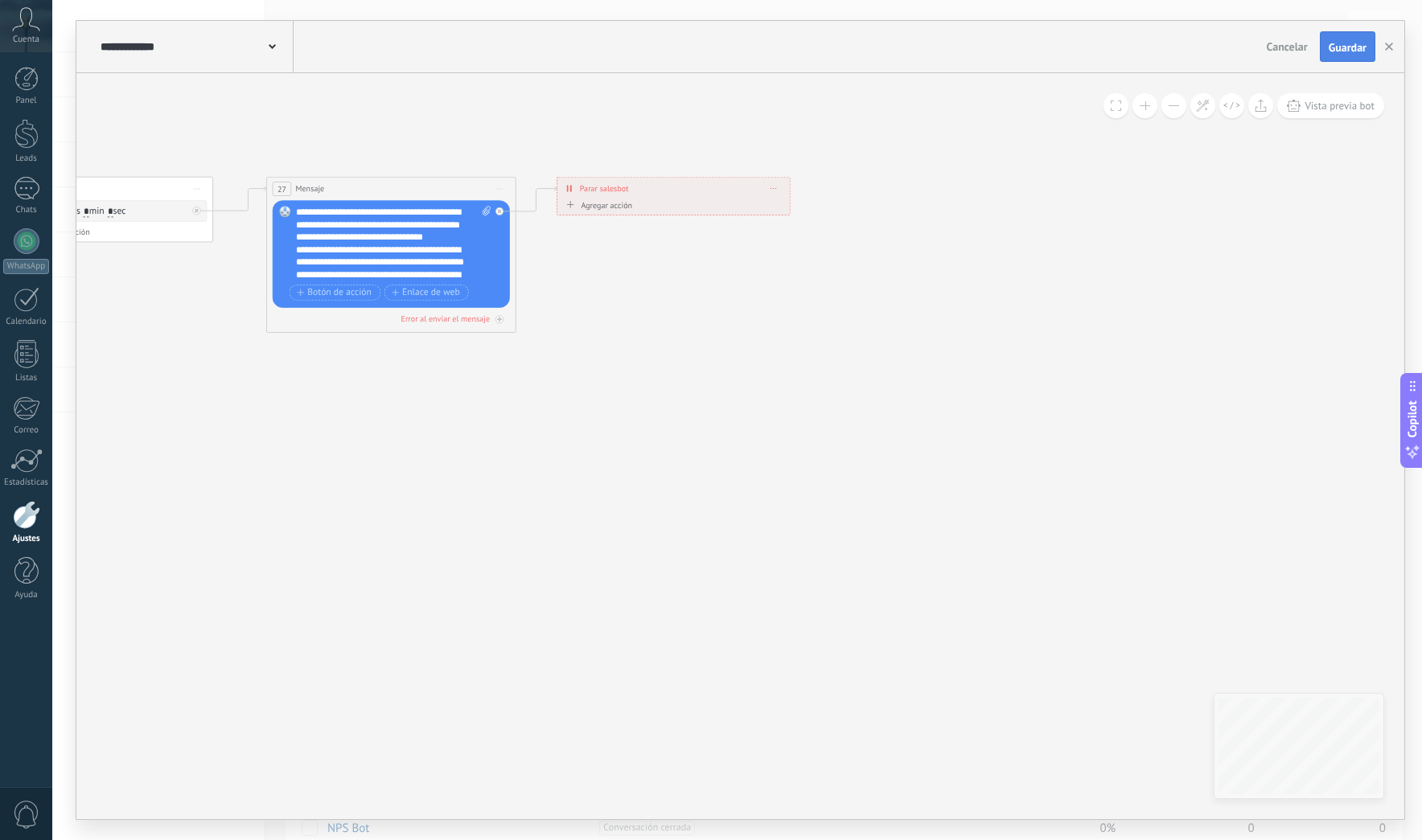
click at [1350, 51] on span "Guardar" at bounding box center [1347, 47] width 38 height 12
click at [1391, 46] on icon "button" at bounding box center [1389, 46] width 8 height 8
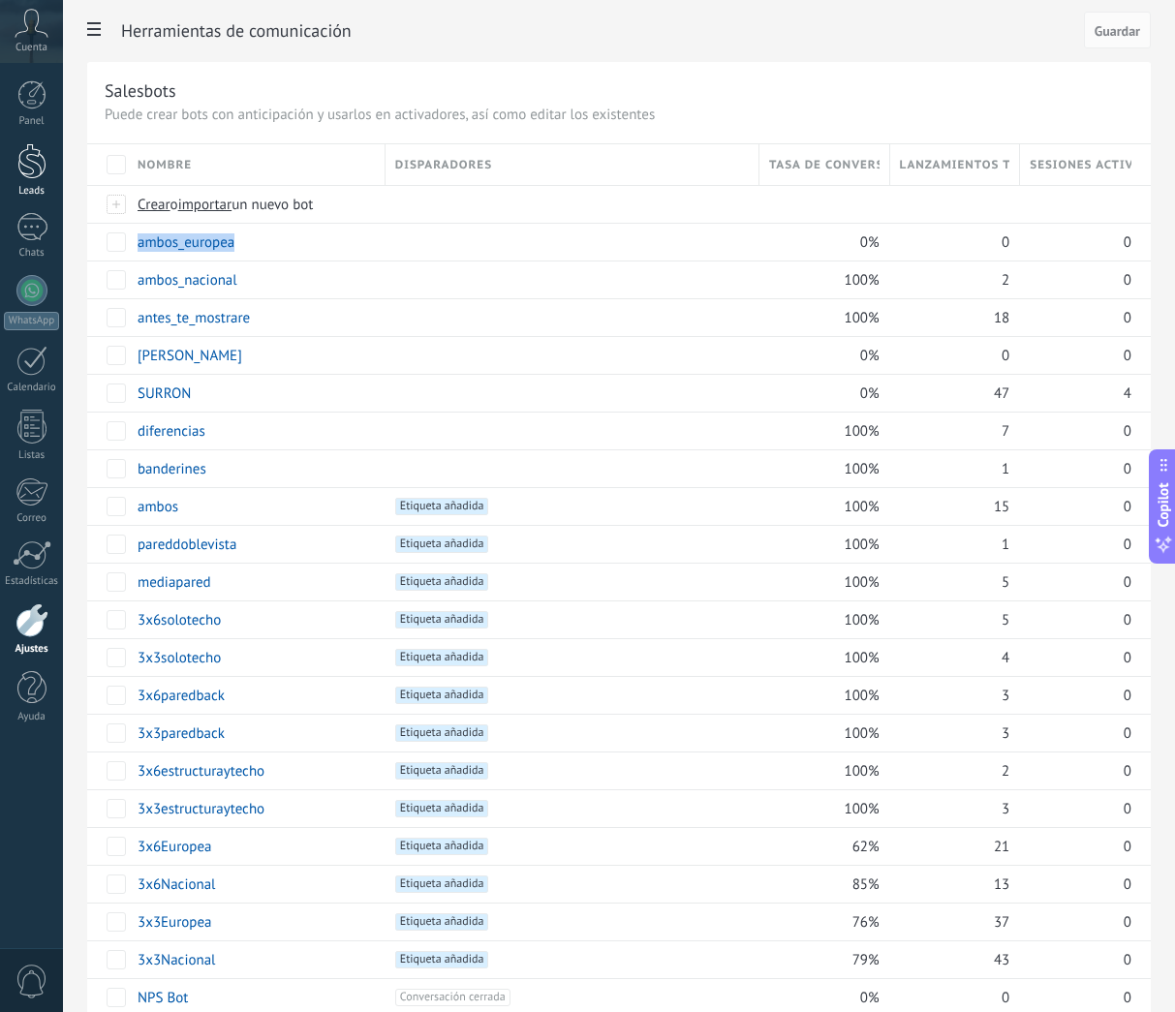
click at [27, 156] on div at bounding box center [31, 161] width 29 height 36
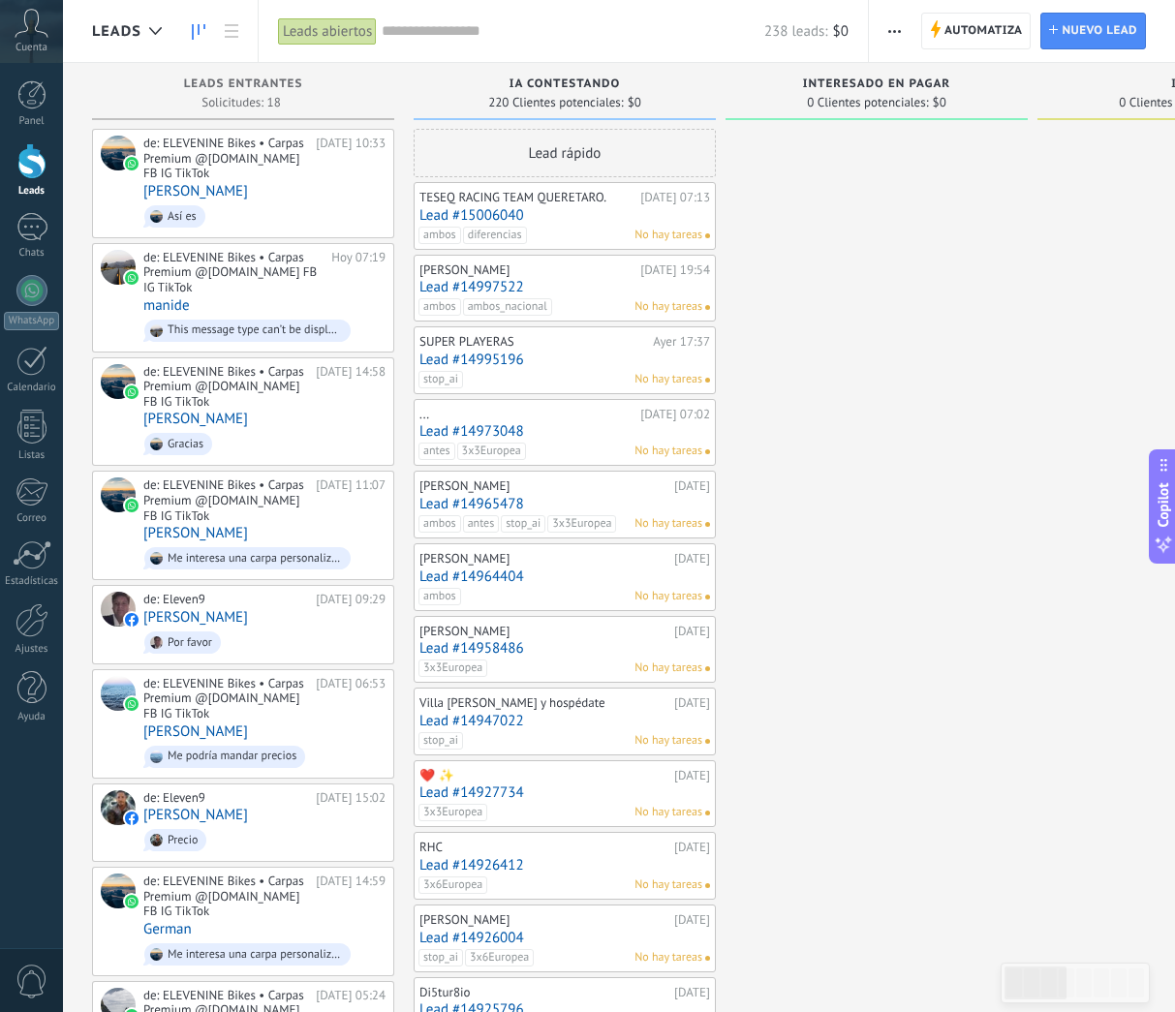
click at [476, 32] on input "text" at bounding box center [573, 31] width 383 height 20
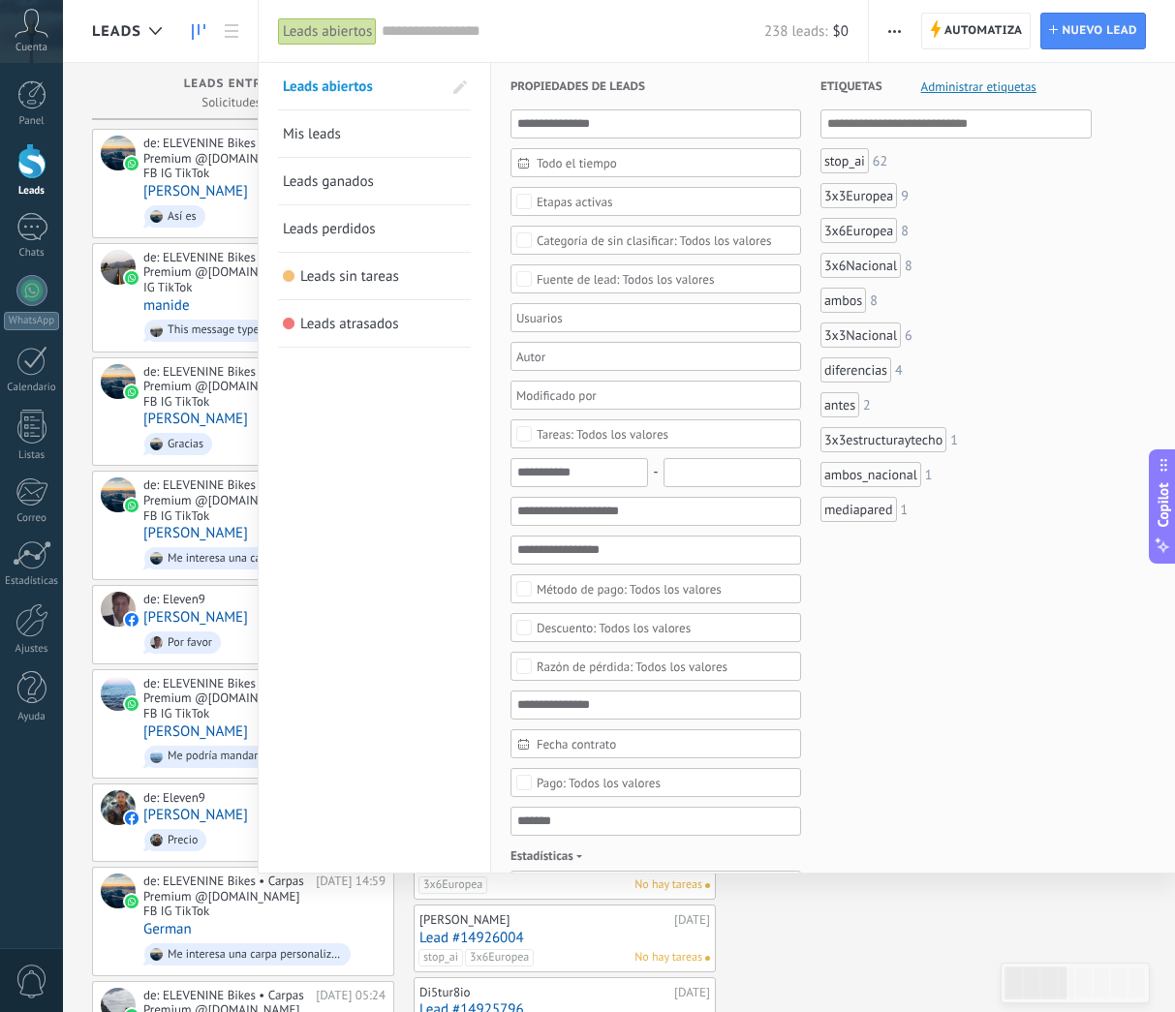
paste input "********"
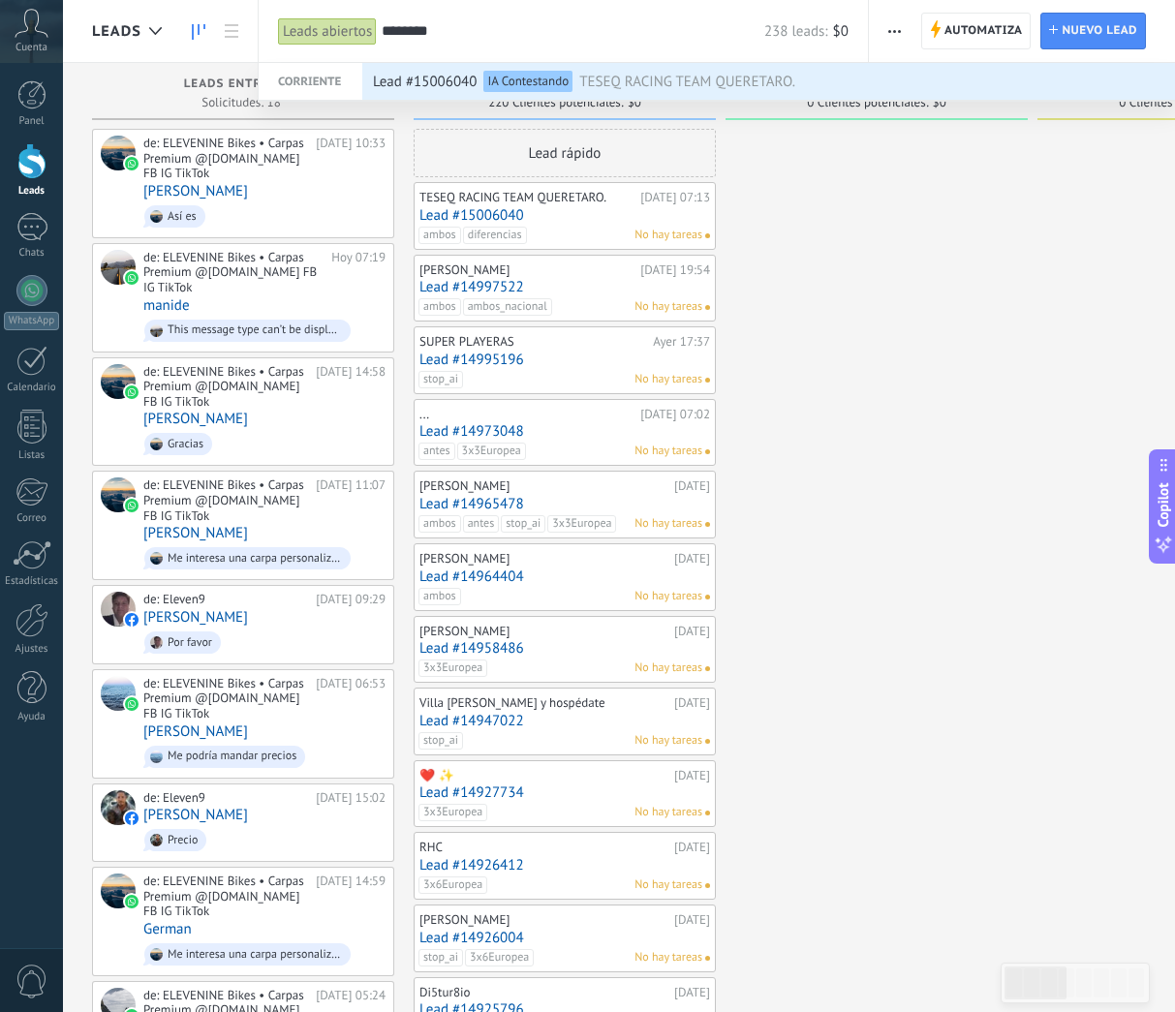
type input "********"
click at [499, 85] on div "IA Contestando" at bounding box center [527, 81] width 89 height 21
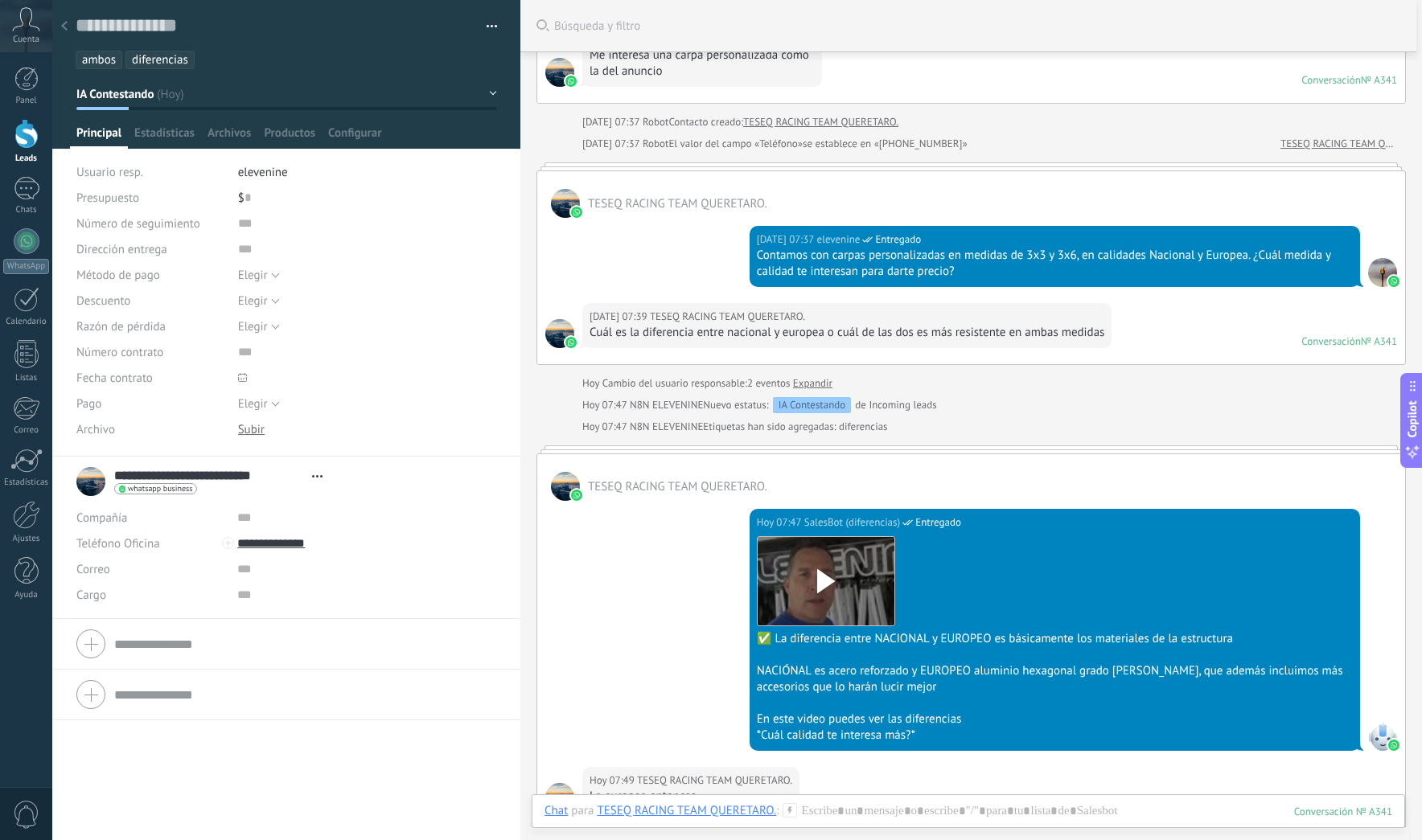
scroll to position [208, 0]
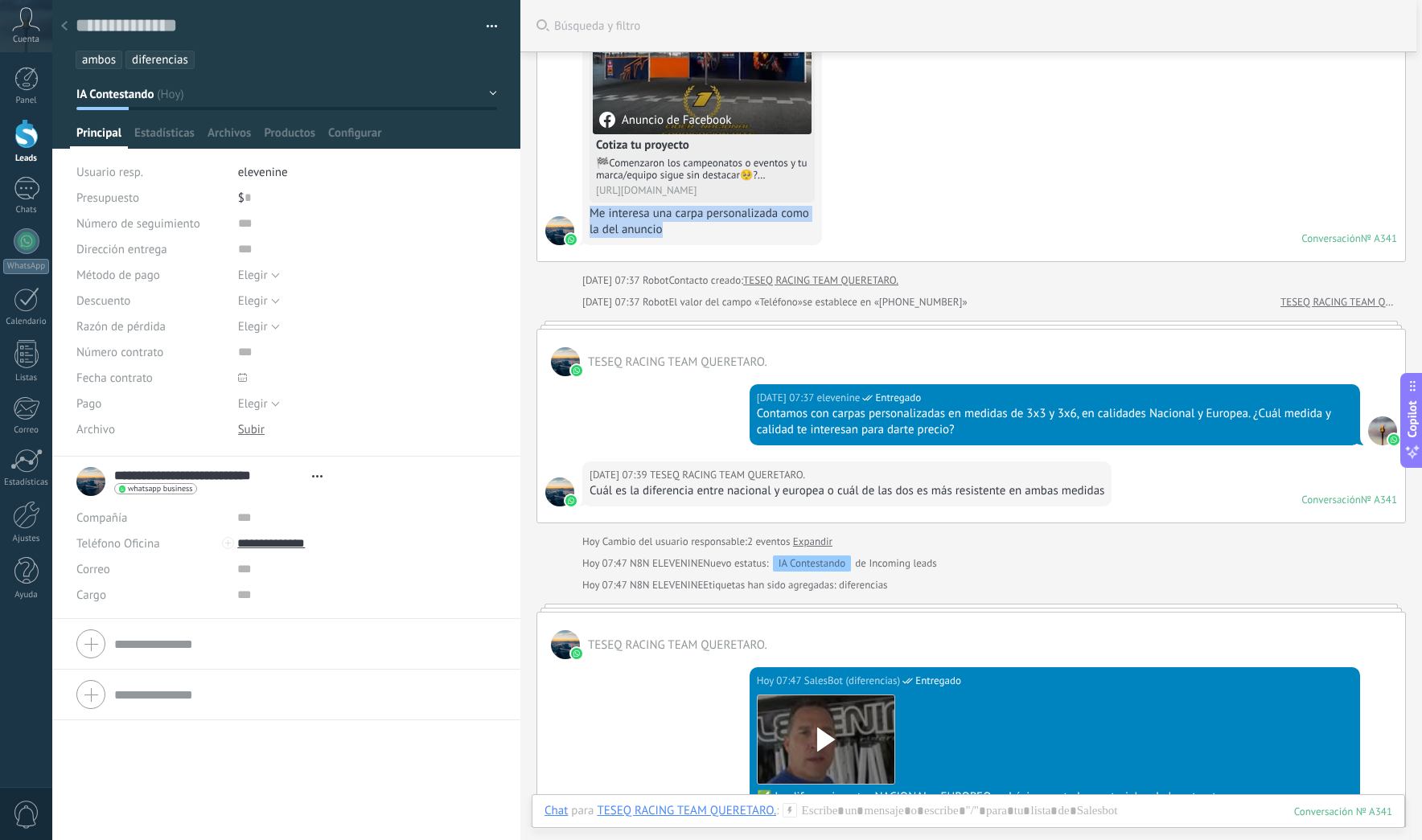
drag, startPoint x: 590, startPoint y: 215, endPoint x: 677, endPoint y: 233, distance: 88.8
click at [677, 233] on div "Me interesa una carpa personalizada como la del anuncio" at bounding box center [701, 222] width 225 height 32
copy div "Me interesa una carpa personalizada como la del anuncio"
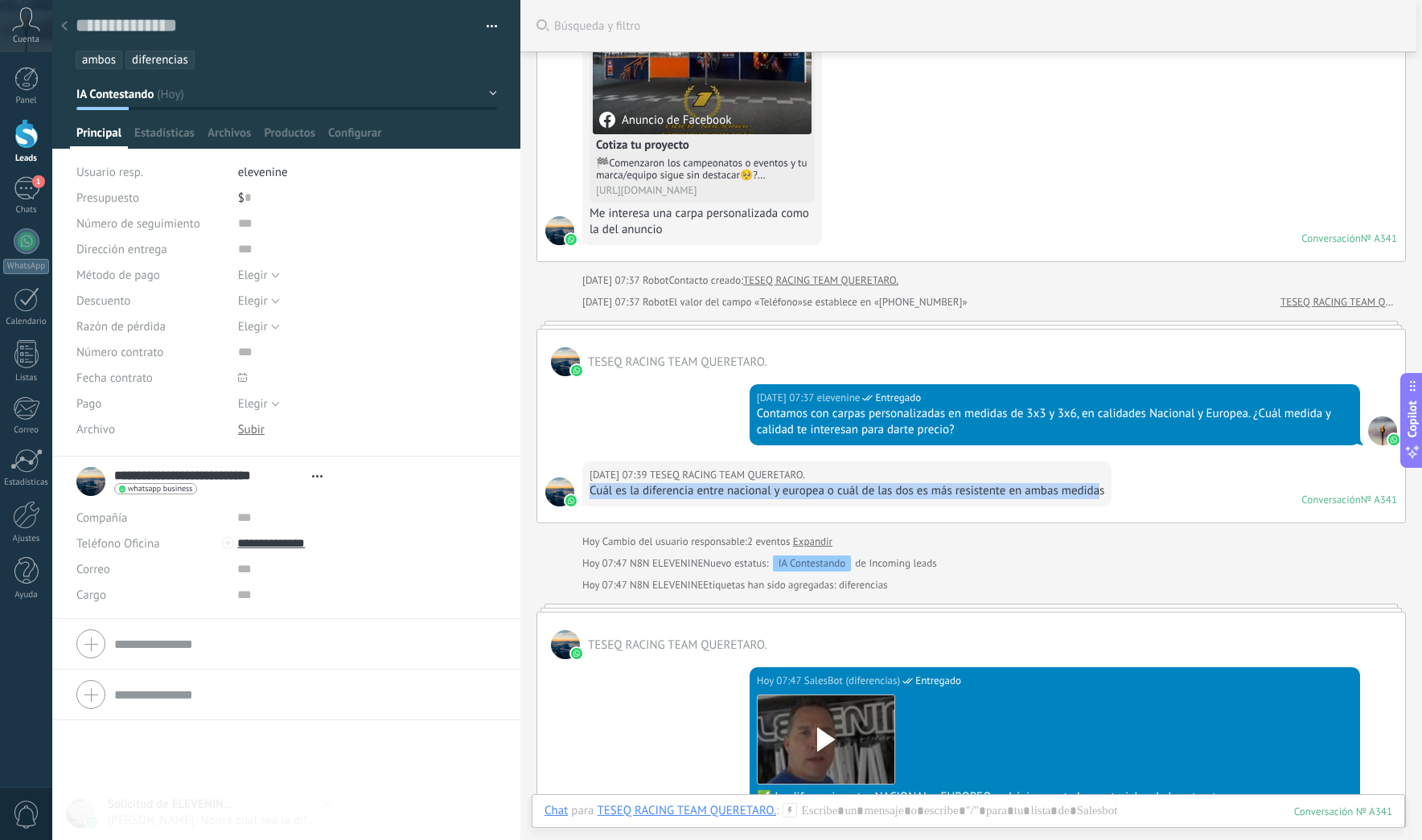
drag, startPoint x: 589, startPoint y: 491, endPoint x: 1100, endPoint y: 487, distance: 511.0
click at [1101, 487] on div "Cuál es la diferencia entre nacional y europea o cuál de las dos es más resiste…" at bounding box center [847, 491] width 515 height 16
click at [1103, 490] on div "Cuál es la diferencia entre nacional y europea o cuál de las dos es más resiste…" at bounding box center [847, 491] width 515 height 16
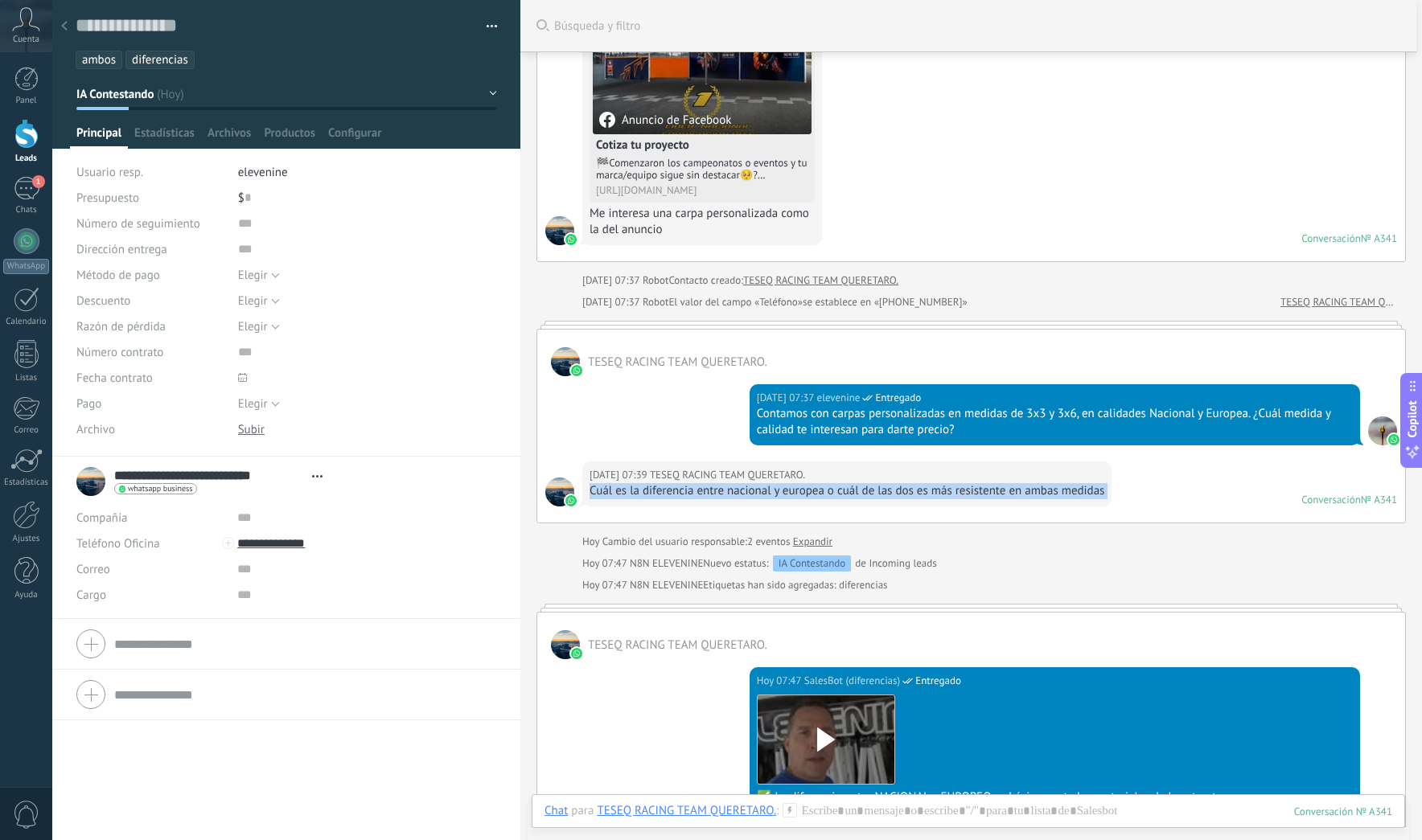
copy div "Cuál es la diferencia entre nacional y europea o cuál de las dos es más resiste…"
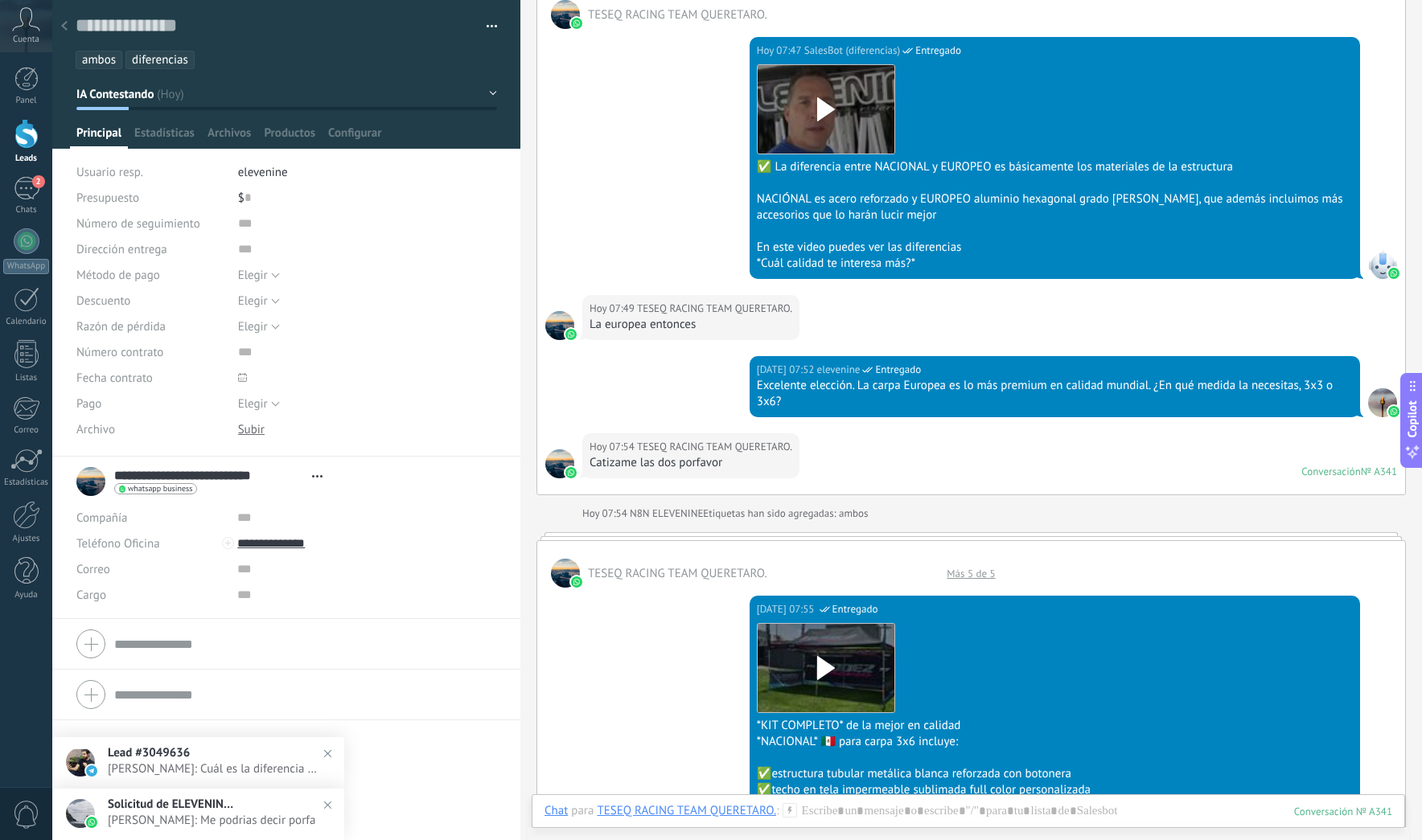
scroll to position [848, 0]
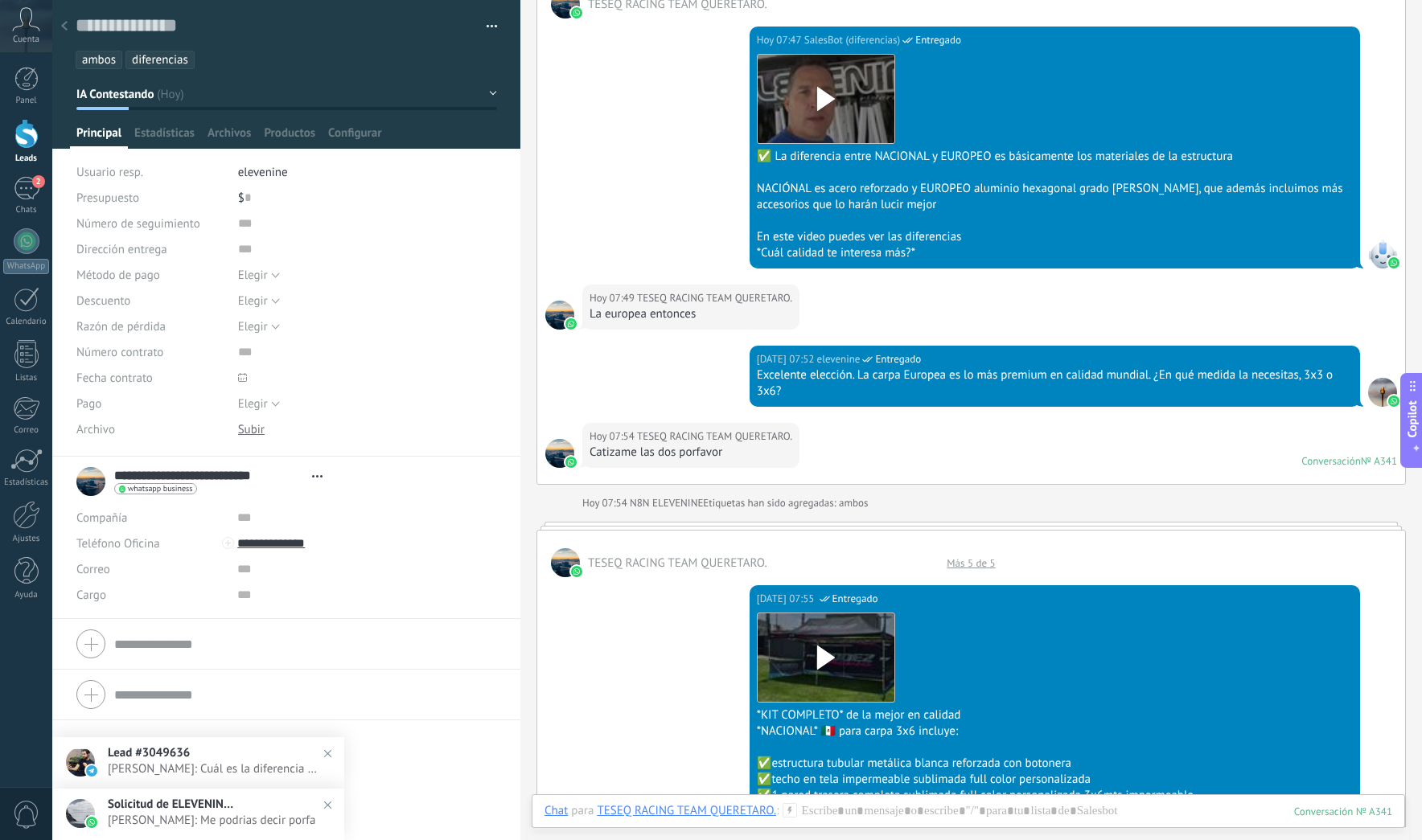
click at [667, 452] on div "Catizame las dos porfavor" at bounding box center [691, 452] width 203 height 16
copy div "Catizame las dos porfavor"
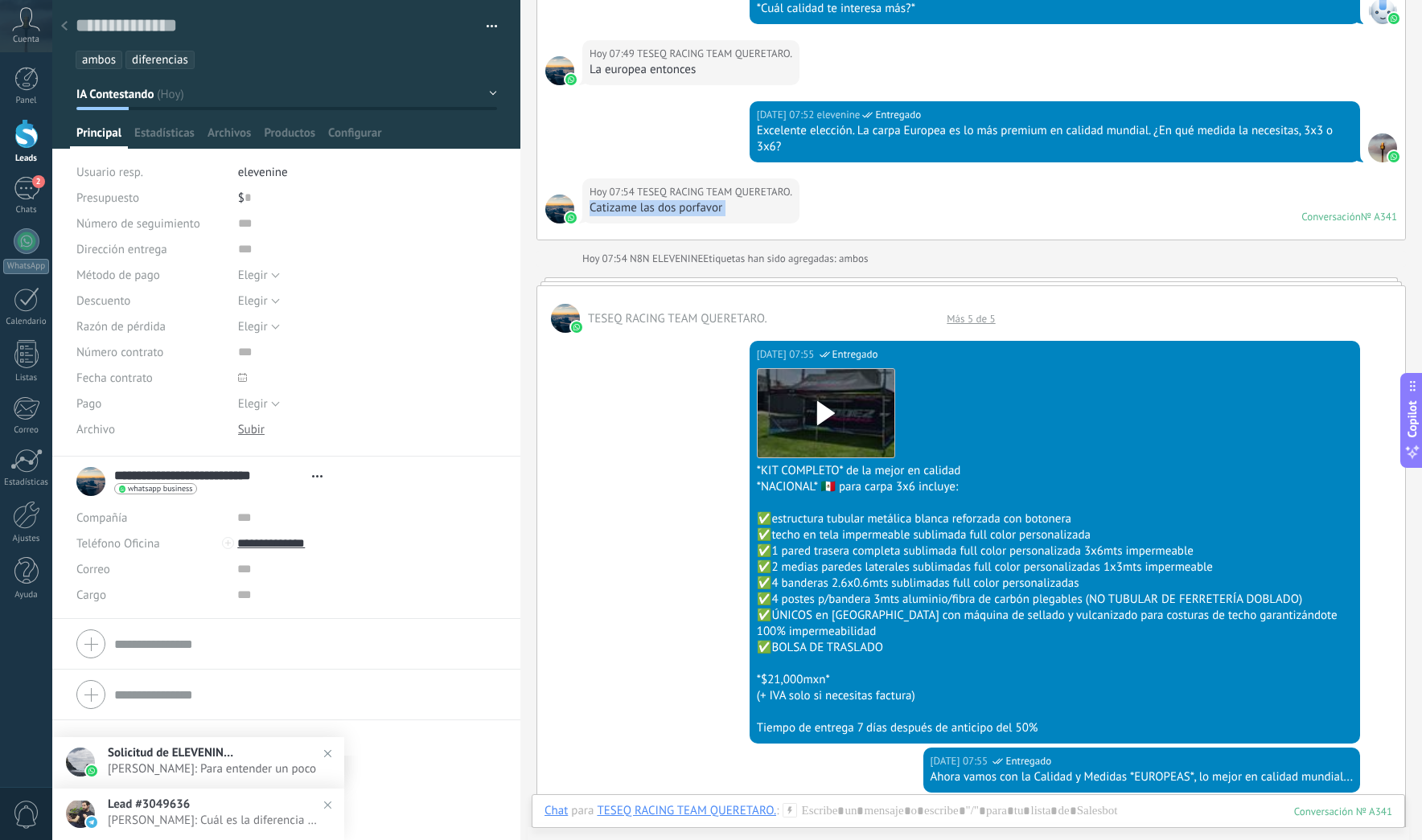
scroll to position [1099, 0]
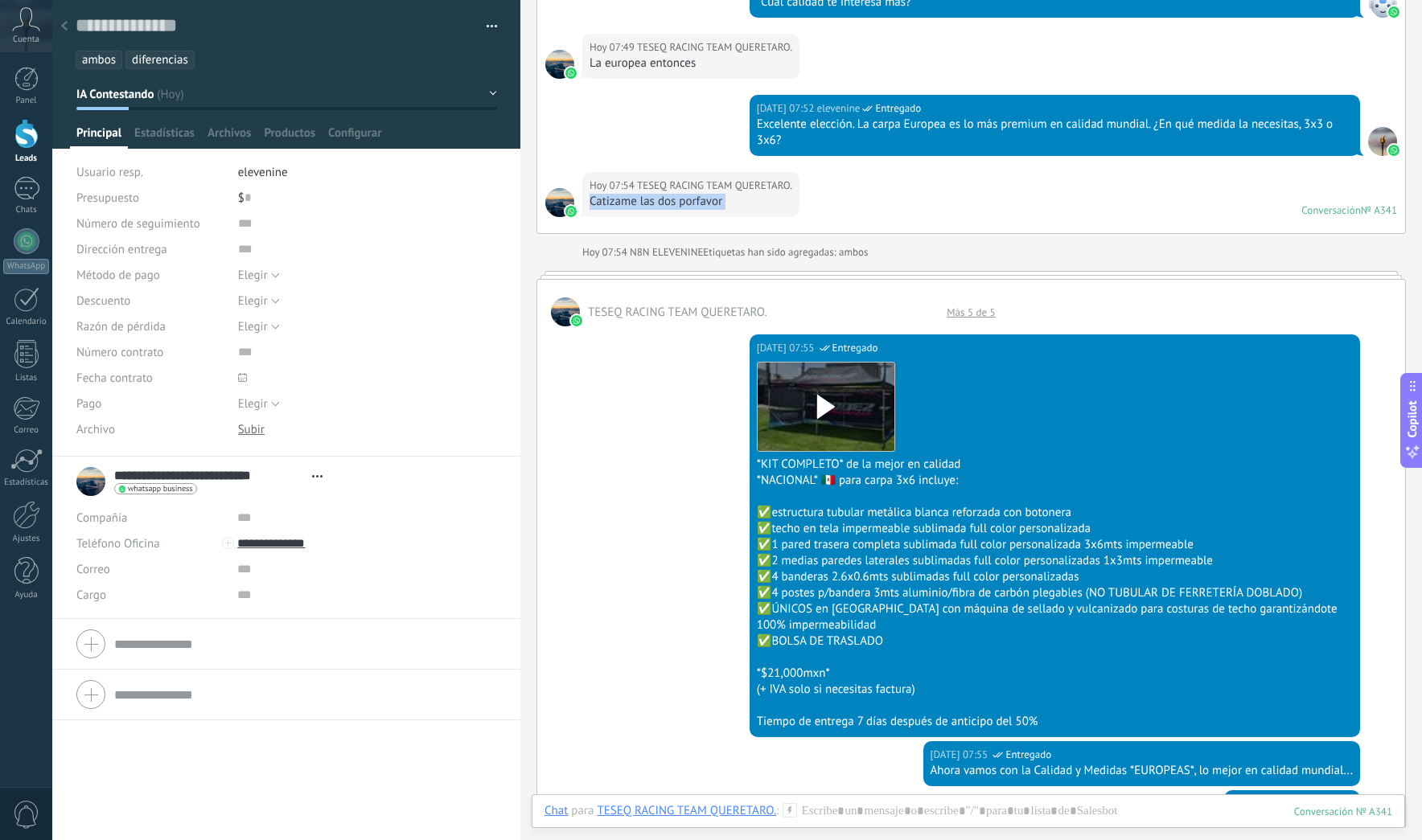
click at [680, 63] on div "La europea entonces" at bounding box center [691, 63] width 203 height 16
copy div "La europea entonces"
click at [654, 199] on div "Catizame las dos porfavor" at bounding box center [691, 201] width 203 height 16
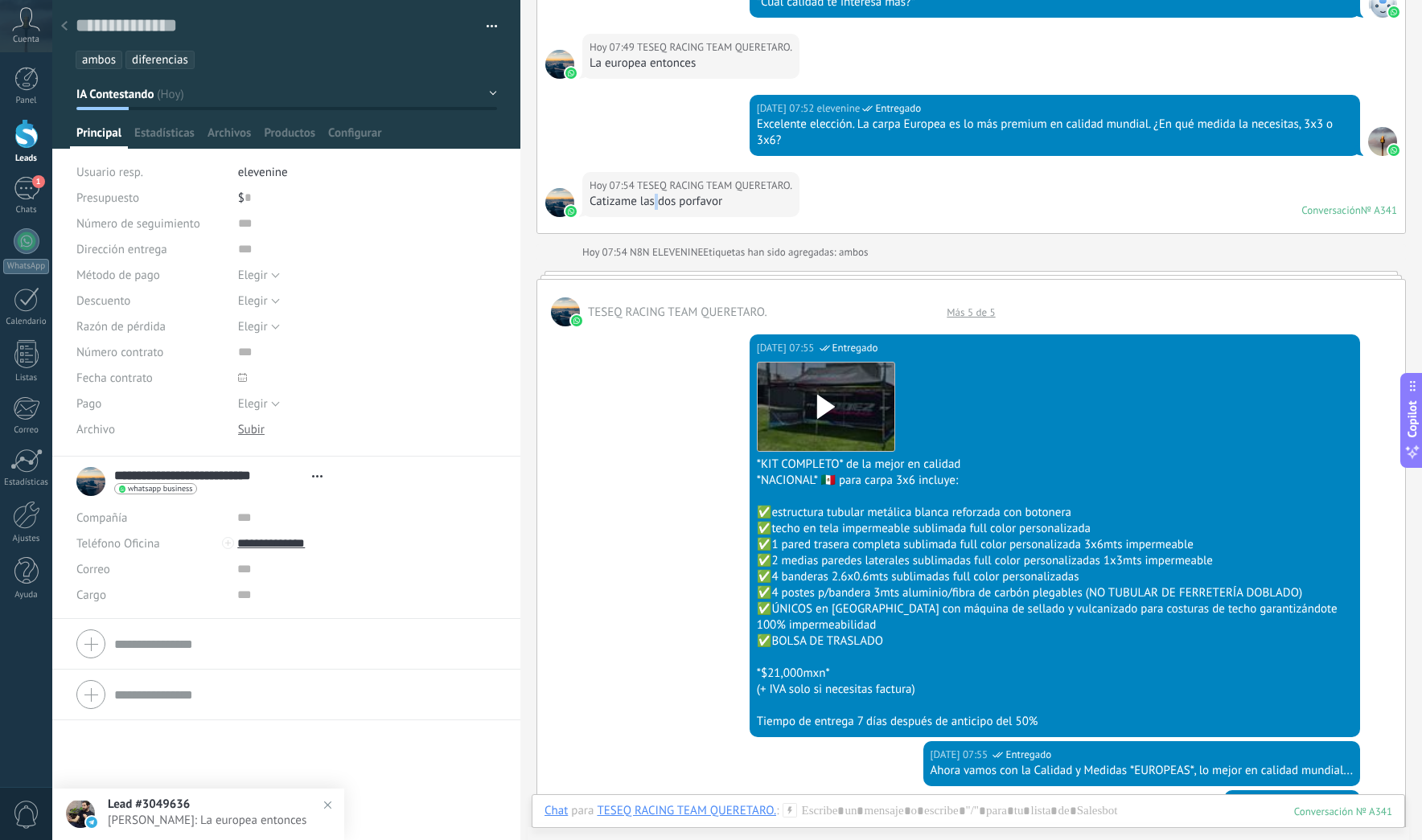
click at [654, 199] on div "Catizame las dos porfavor" at bounding box center [691, 201] width 203 height 16
copy div "Catizame las dos porfavor"
click at [24, 186] on div "1" at bounding box center [26, 188] width 26 height 23
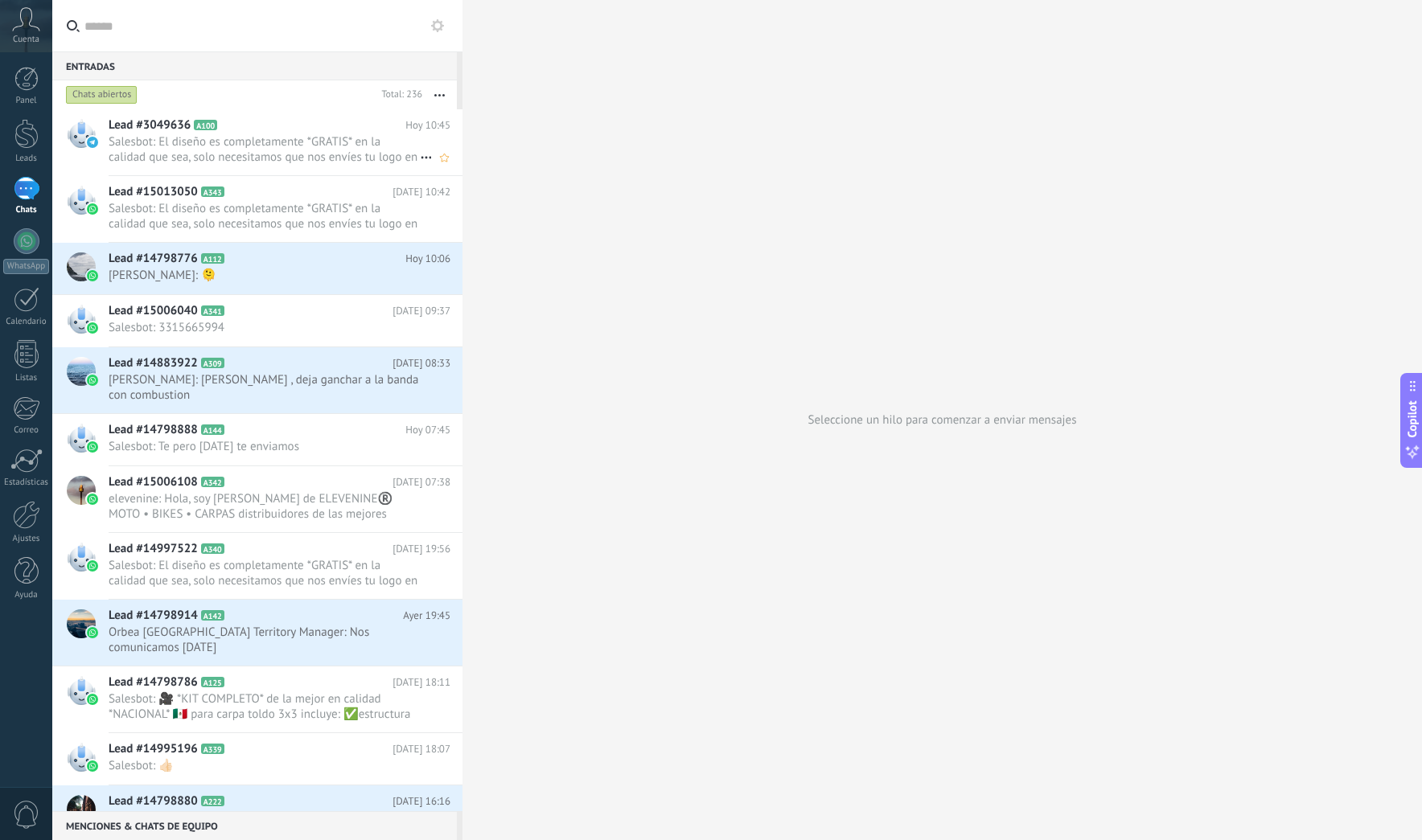
click at [273, 137] on span "Salesbot: El diseño es completamente *GRATIS* en la calidad que sea, solo neces…" at bounding box center [264, 149] width 311 height 31
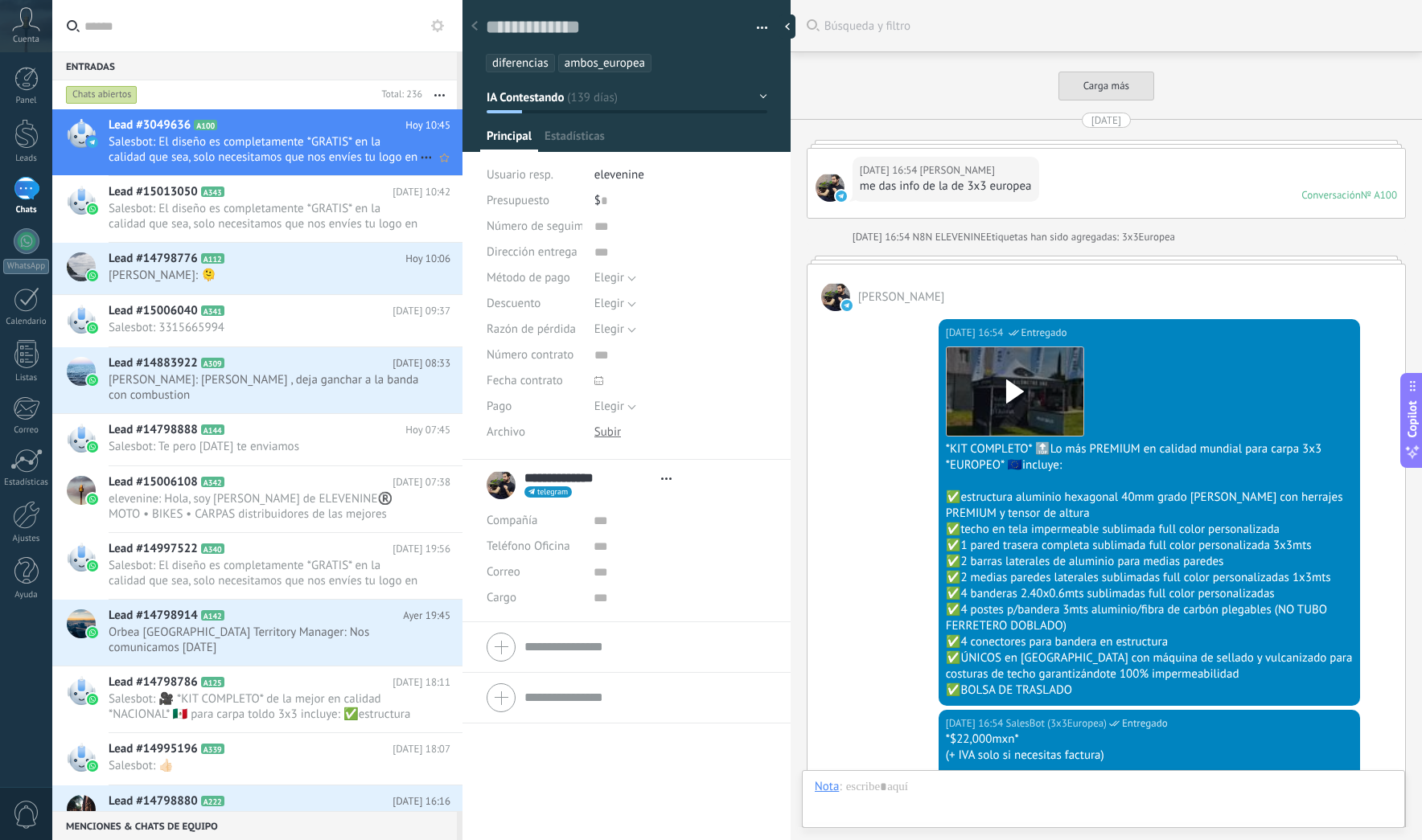
type textarea "**********"
